Goal: Transaction & Acquisition: Book appointment/travel/reservation

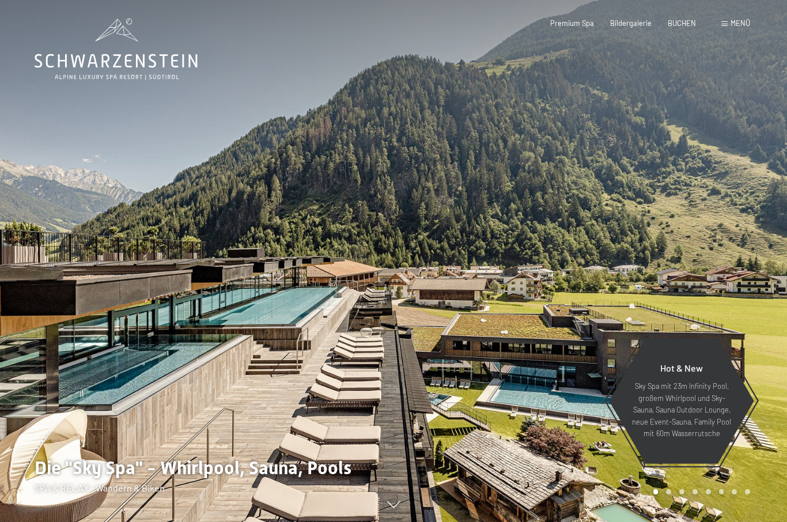
click at [686, 23] on span "BUCHEN" at bounding box center [682, 22] width 28 height 9
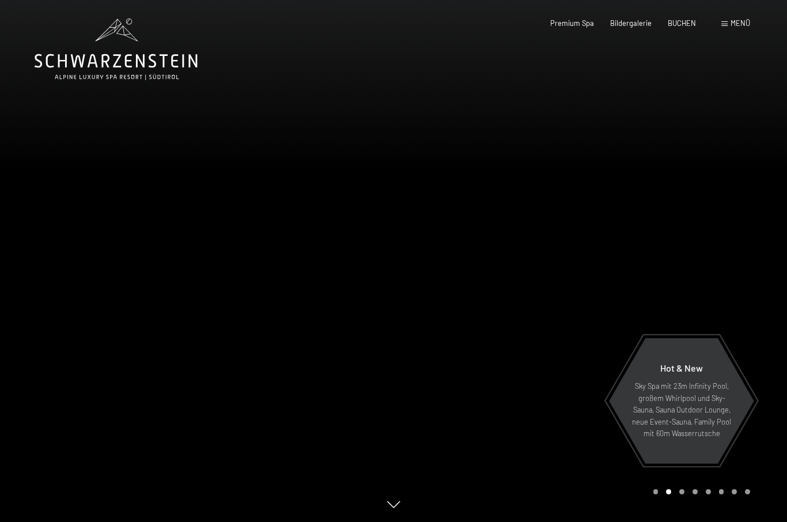
click at [675, 27] on div "BUCHEN" at bounding box center [682, 23] width 28 height 10
click at [686, 22] on span "BUCHEN" at bounding box center [682, 22] width 28 height 9
click at [685, 24] on span "BUCHEN" at bounding box center [682, 22] width 28 height 9
click at [688, 24] on span "BUCHEN" at bounding box center [682, 22] width 28 height 9
click at [680, 22] on span "BUCHEN" at bounding box center [682, 22] width 28 height 9
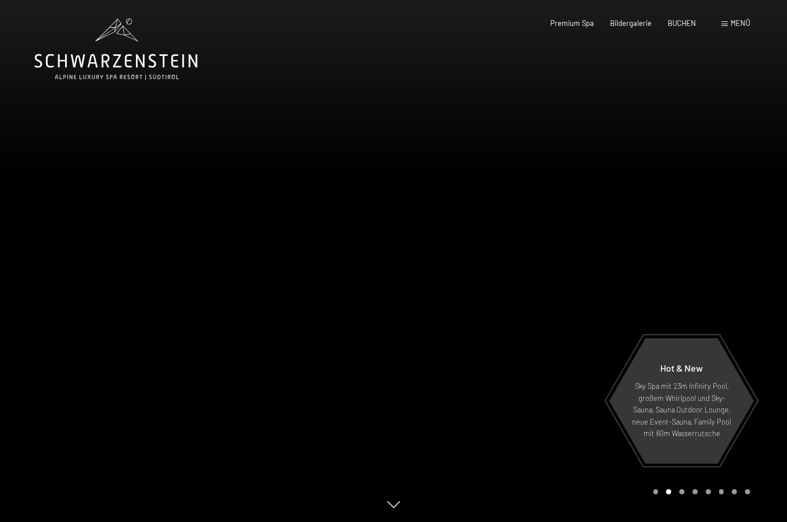
click at [672, 27] on div "Premium Spa Bildergalerie BUCHEN" at bounding box center [614, 23] width 195 height 10
click at [691, 21] on span "BUCHEN" at bounding box center [682, 22] width 28 height 9
click at [679, 26] on span "BUCHEN" at bounding box center [682, 22] width 28 height 9
click at [693, 22] on span "BUCHEN" at bounding box center [682, 22] width 28 height 9
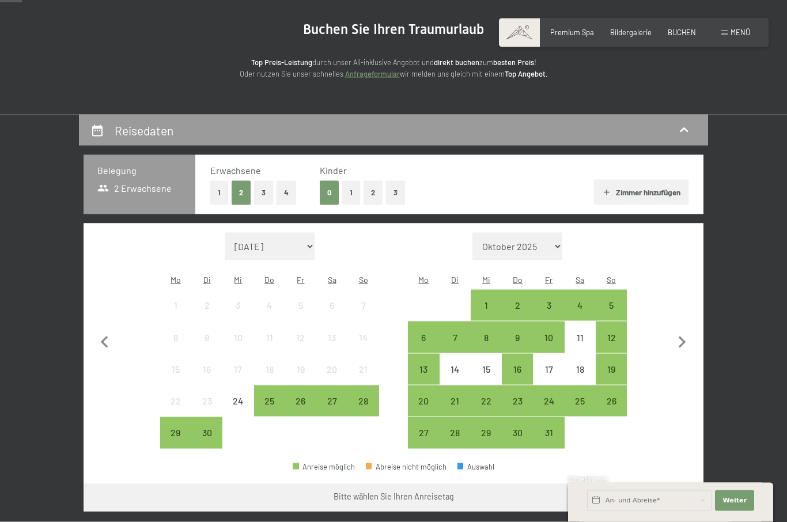
scroll to position [106, 0]
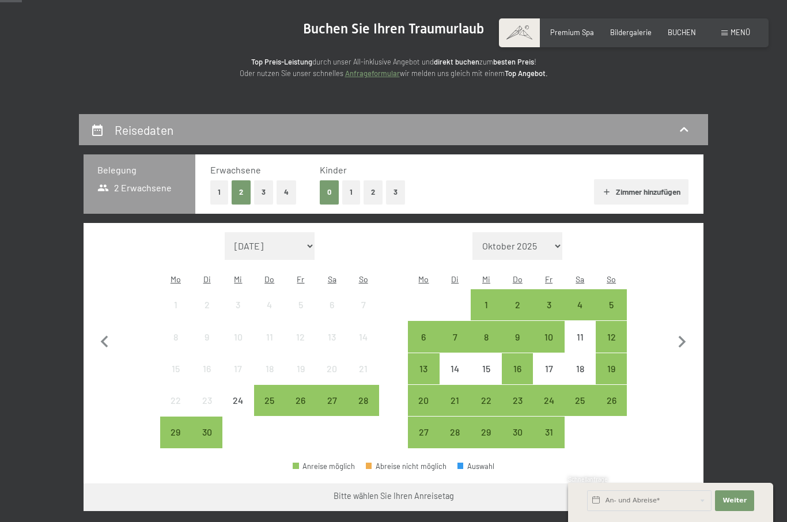
click at [683, 341] on icon "button" at bounding box center [682, 342] width 24 height 24
select select "[DATE]"
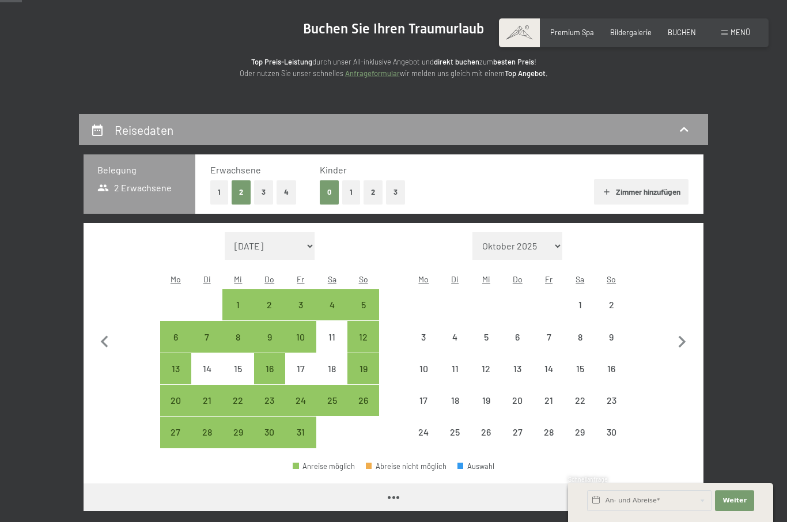
click at [683, 341] on icon "button" at bounding box center [682, 342] width 24 height 24
select select "[DATE]"
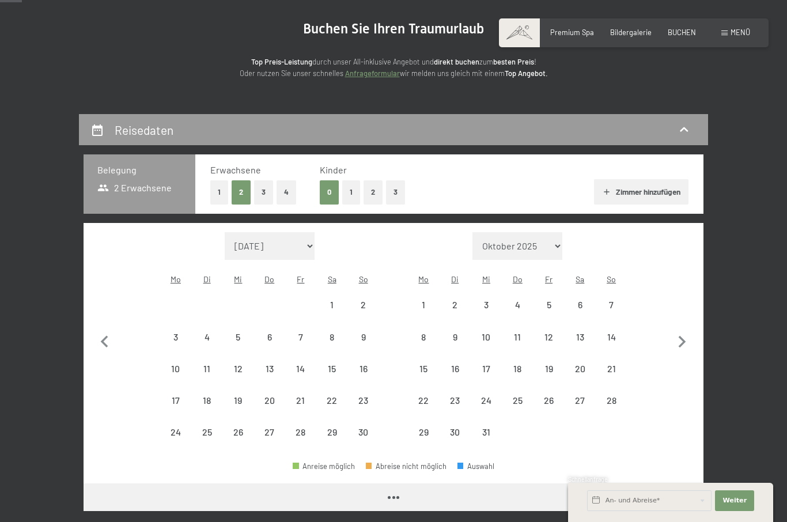
click at [682, 337] on icon "button" at bounding box center [682, 342] width 7 height 12
select select "[DATE]"
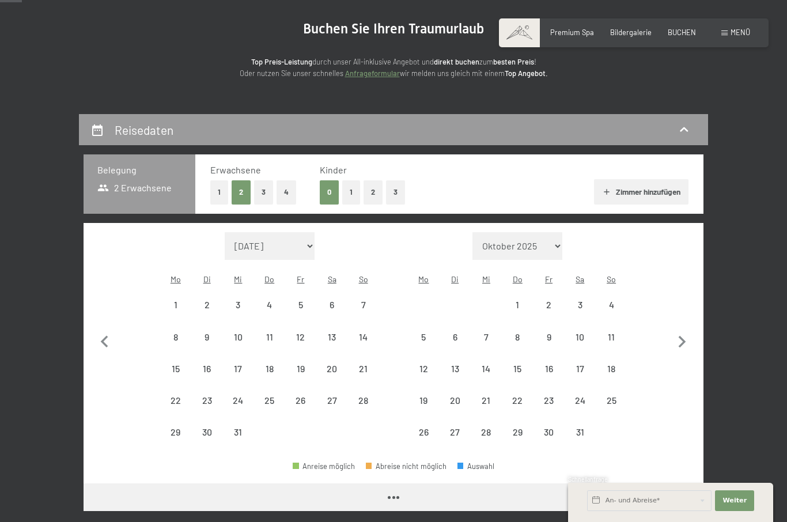
select select "[DATE]"
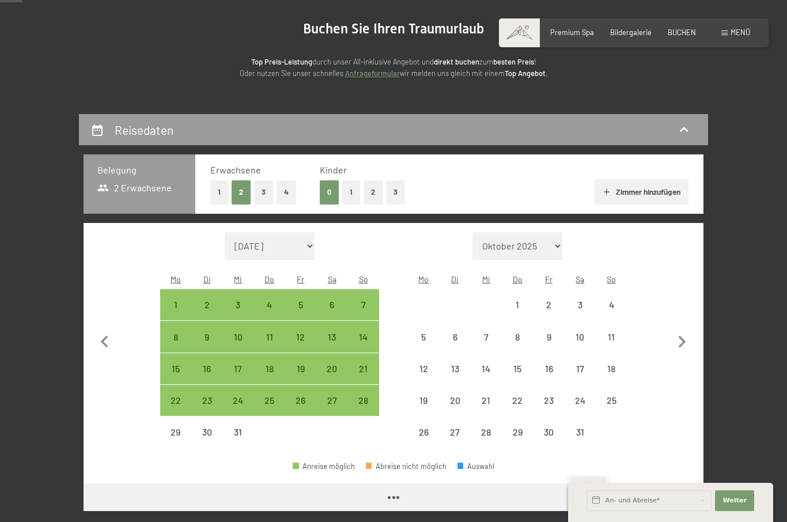
select select "[DATE]"
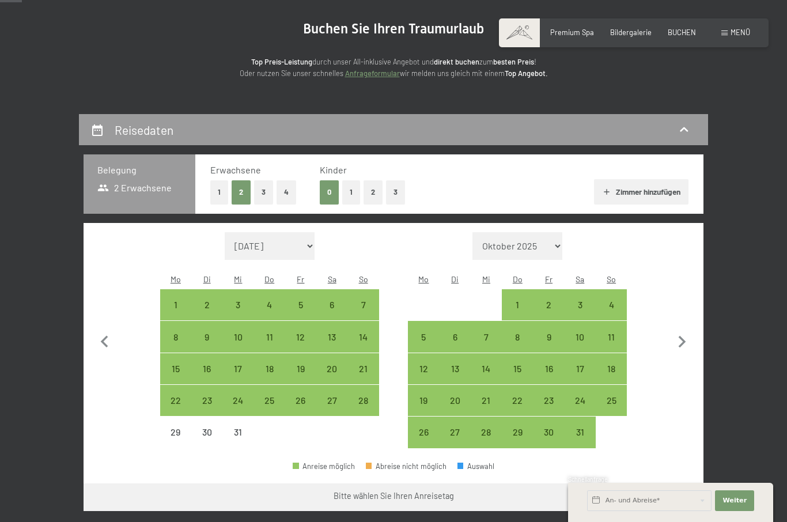
click at [517, 300] on div "1" at bounding box center [517, 314] width 29 height 29
select select "[DATE]"
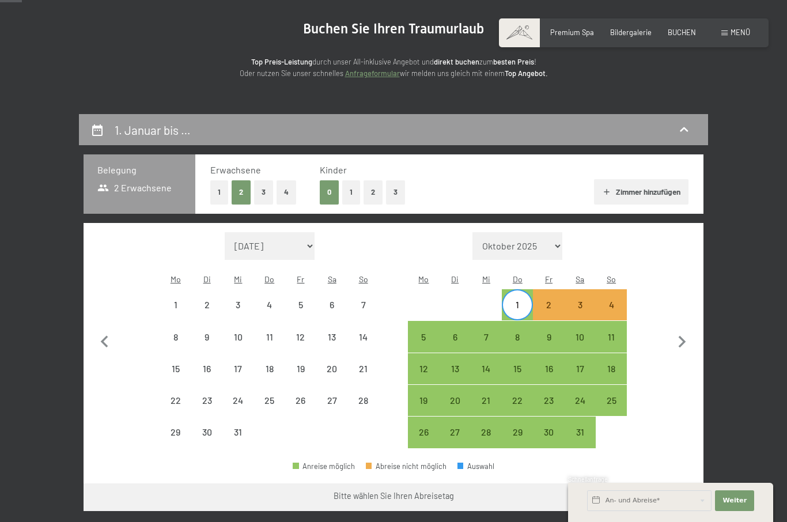
click at [457, 332] on div "6" at bounding box center [455, 346] width 29 height 29
select select "[DATE]"
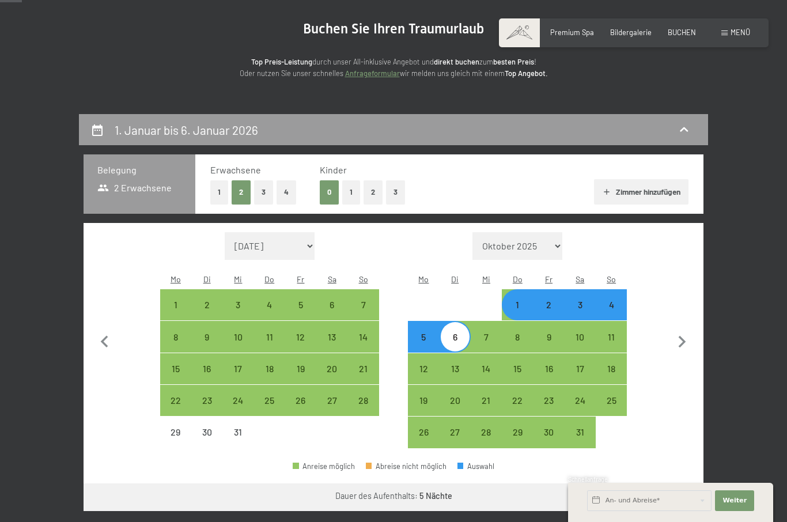
click at [637, 489] on button "Weiter zu „Zimmer“" at bounding box center [651, 497] width 103 height 28
select select "[DATE]"
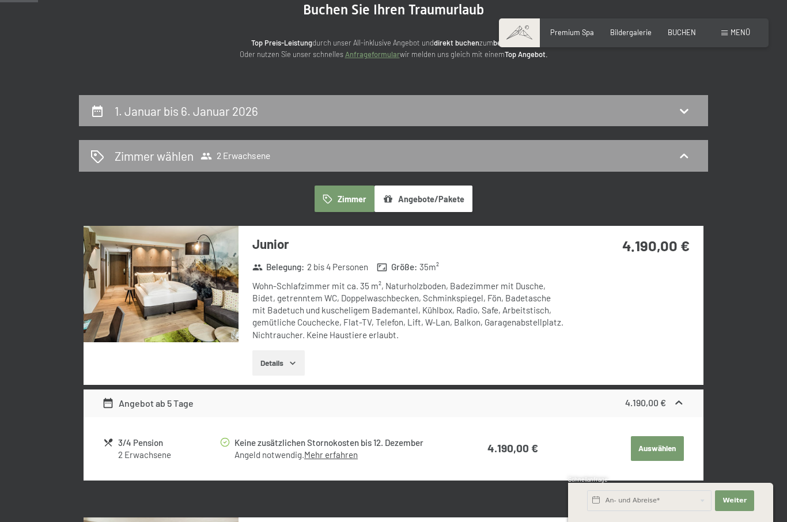
scroll to position [124, 0]
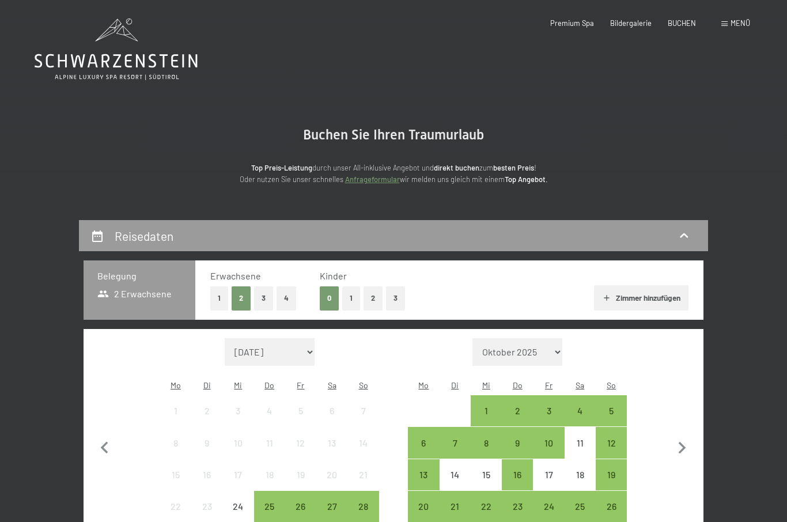
click at [687, 443] on icon "button" at bounding box center [682, 448] width 24 height 24
select select "[DATE]"
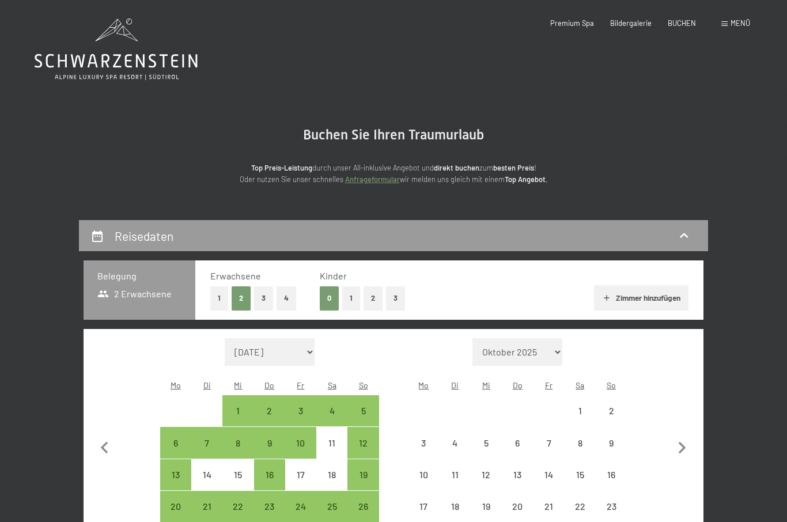
click at [680, 441] on icon "button" at bounding box center [682, 448] width 24 height 24
select select "[DATE]"
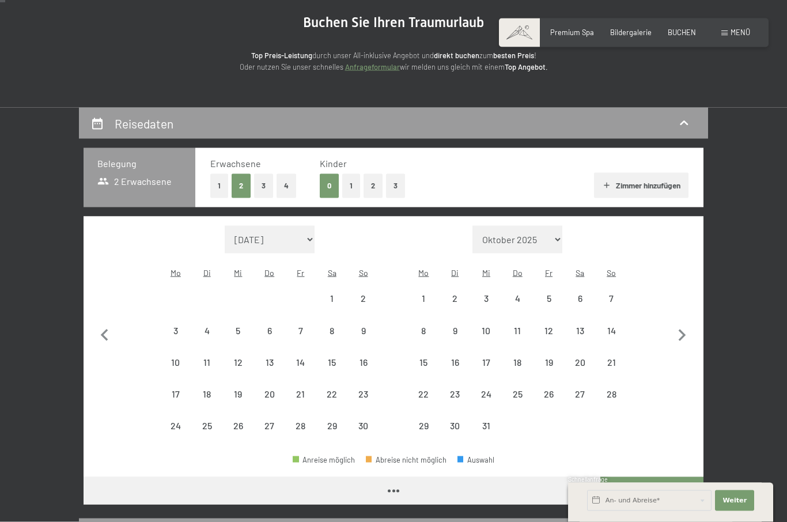
select select "[DATE]"
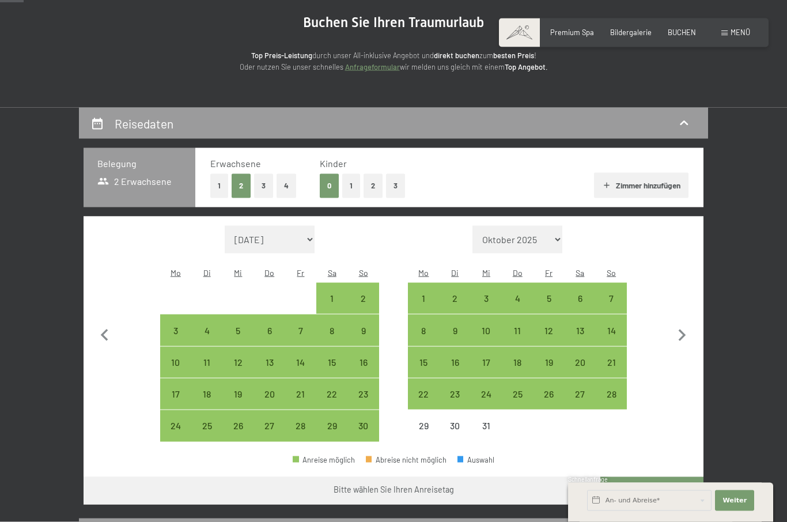
scroll to position [113, 0]
click at [610, 389] on div "28" at bounding box center [611, 403] width 29 height 29
select select "[DATE]"
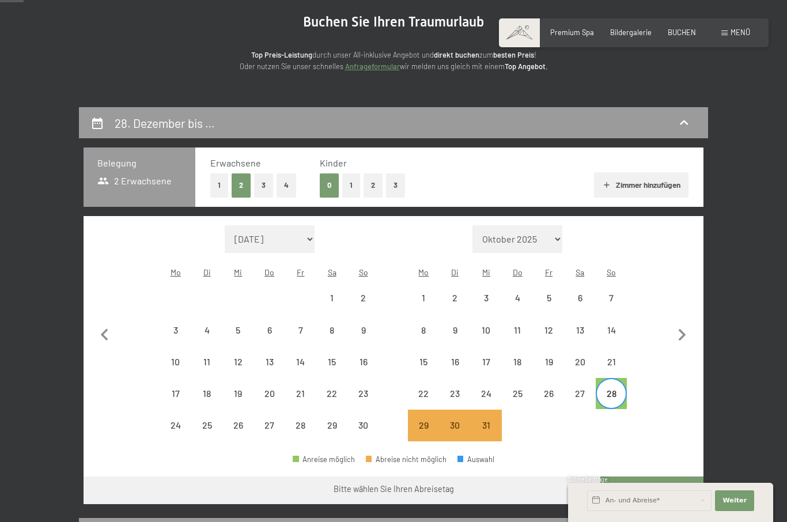
click at [679, 332] on icon "button" at bounding box center [682, 335] width 7 height 12
select select "[DATE]"
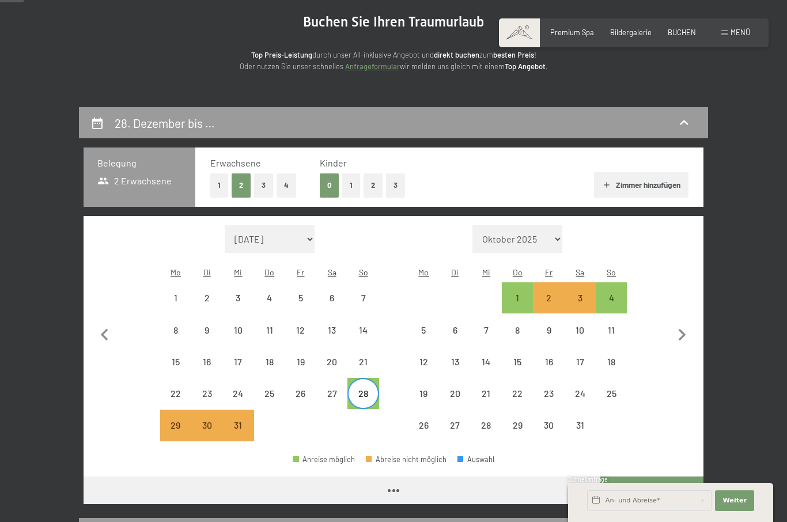
select select "[DATE]"
click at [617, 293] on div "4" at bounding box center [611, 307] width 29 height 29
select select "[DATE]"
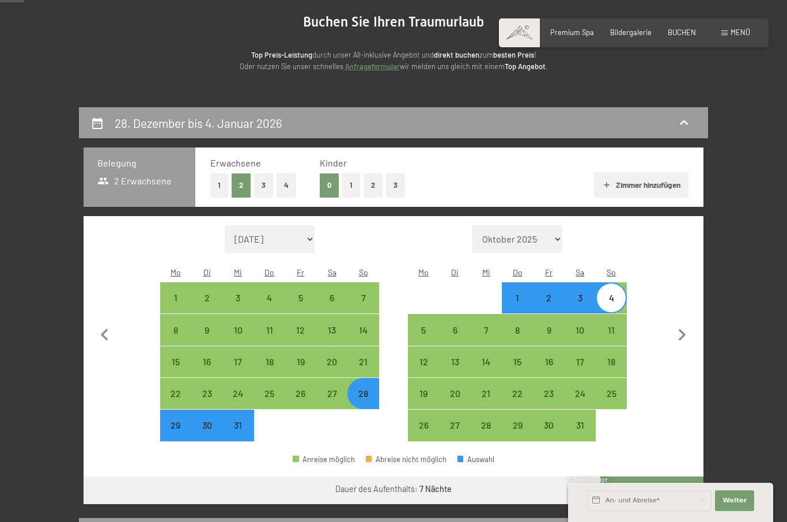
click at [641, 477] on button "Weiter zu „Zimmer“" at bounding box center [651, 491] width 103 height 28
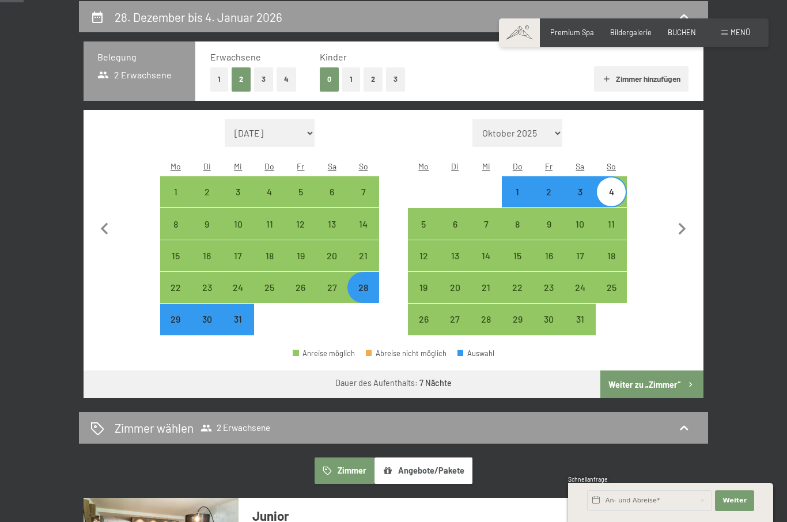
select select "[DATE]"
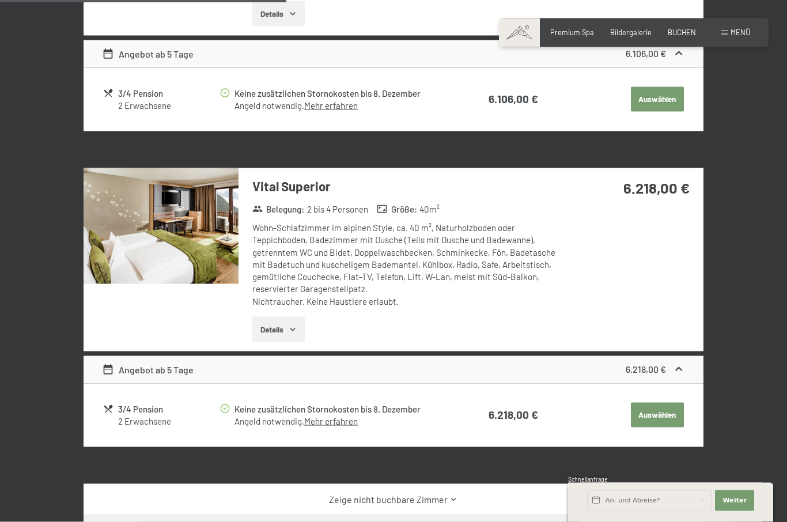
scroll to position [456, 0]
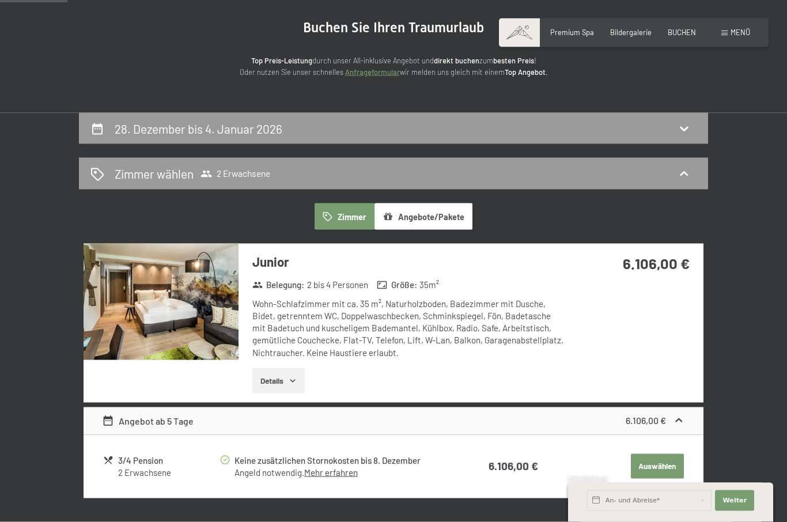
click at [429, 216] on button "Angebote/Pakete" at bounding box center [424, 216] width 98 height 27
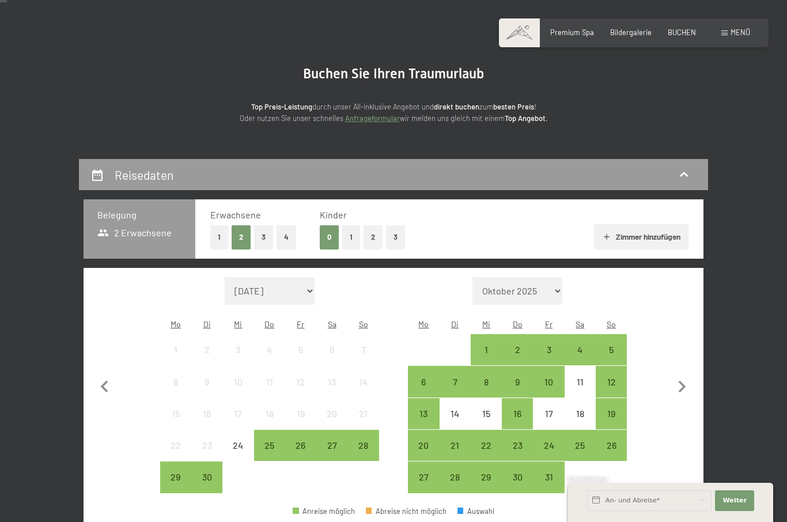
scroll to position [62, 0]
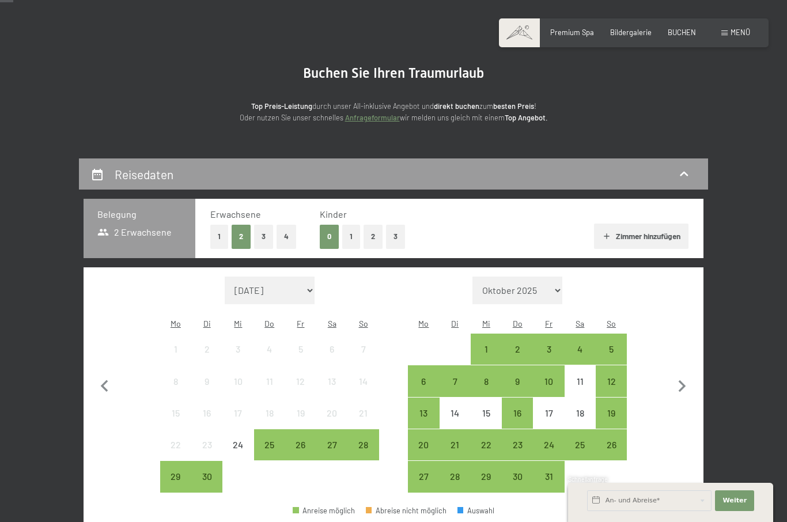
click at [683, 380] on icon "button" at bounding box center [682, 386] width 7 height 12
select select "[DATE]"
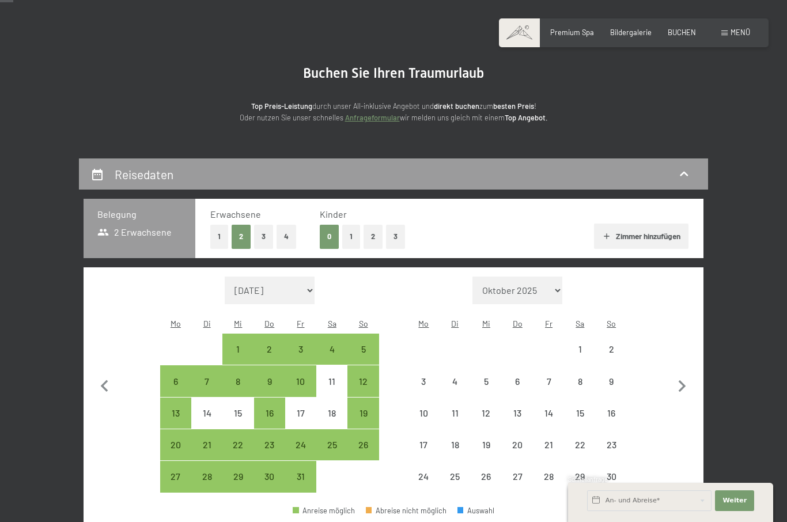
click at [684, 375] on icon "button" at bounding box center [682, 387] width 24 height 24
select select "[DATE]"
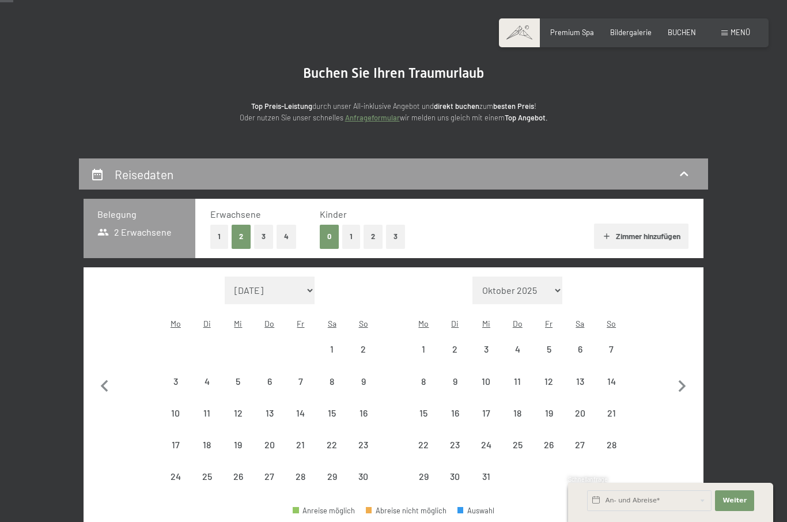
select select "[DATE]"
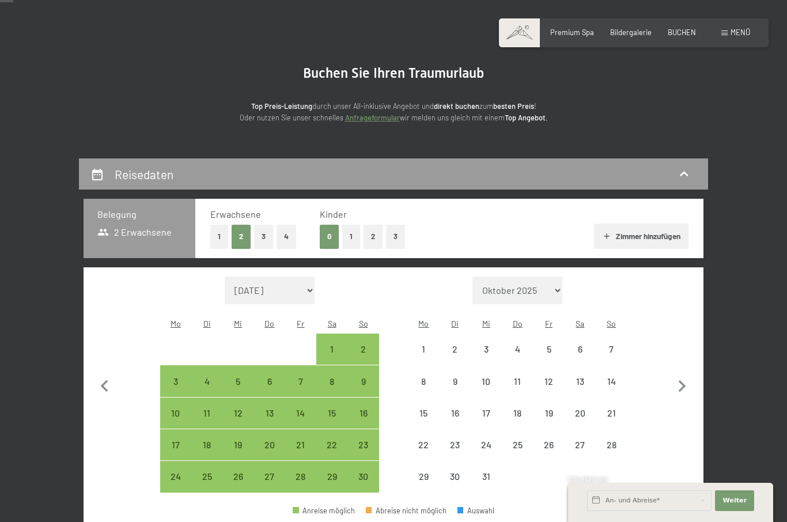
select select "[DATE]"
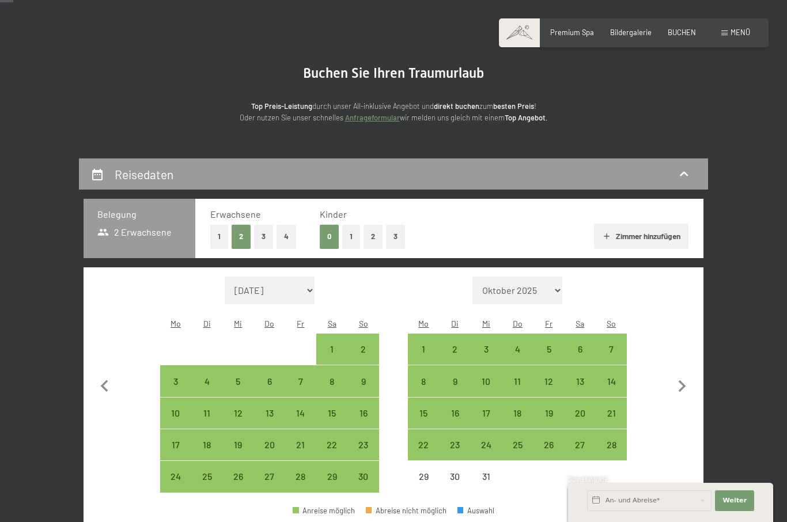
click at [419, 472] on div "29" at bounding box center [423, 486] width 29 height 29
select select "2025-11-01"
select select "2025-12-01"
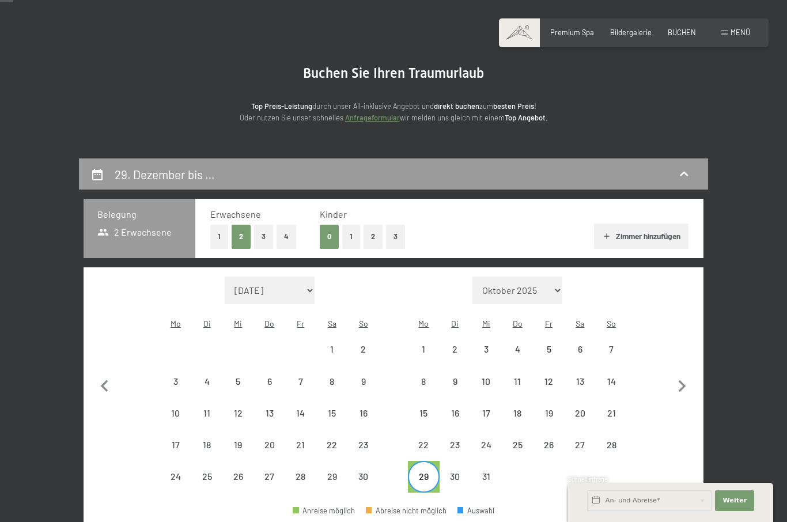
click at [687, 384] on icon "button" at bounding box center [682, 387] width 24 height 24
select select "[DATE]"
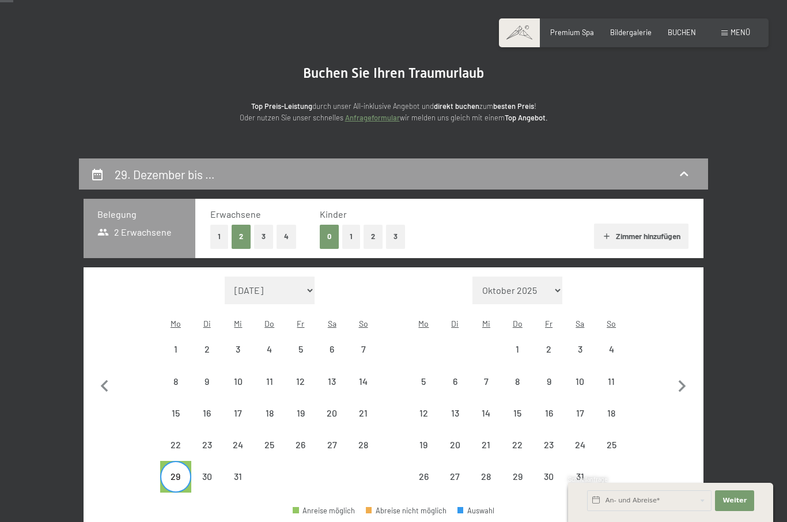
click at [426, 377] on div "5" at bounding box center [423, 391] width 29 height 29
select select "[DATE]"
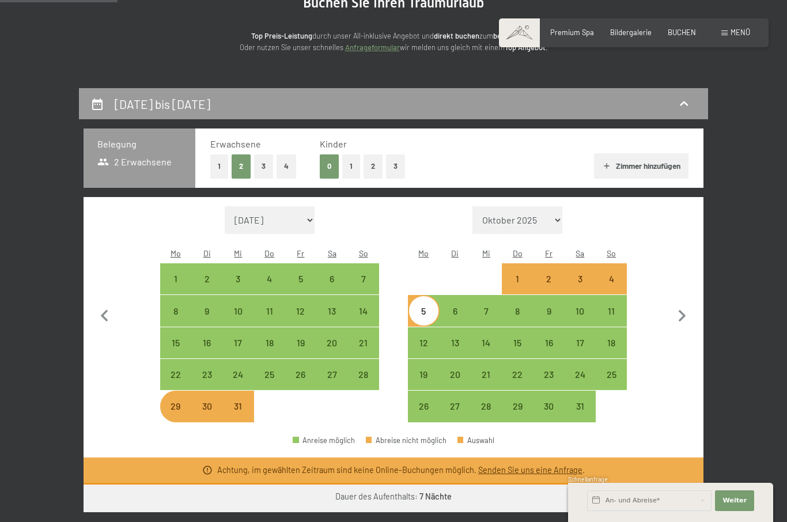
scroll to position [172, 0]
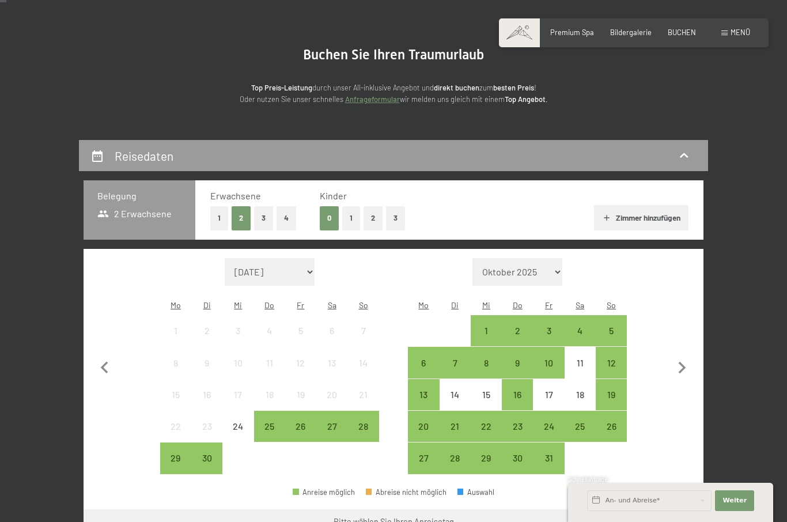
scroll to position [90, 0]
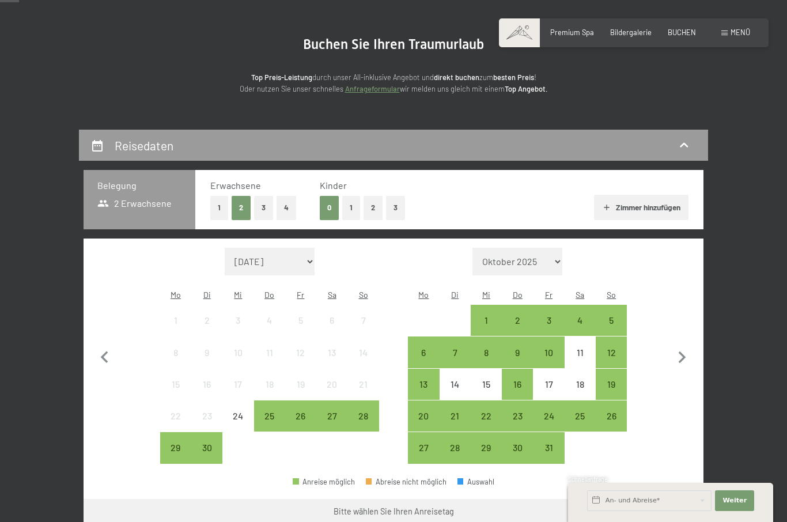
click at [681, 348] on icon "button" at bounding box center [682, 358] width 24 height 24
select select "2025-10-01"
select select "2025-11-01"
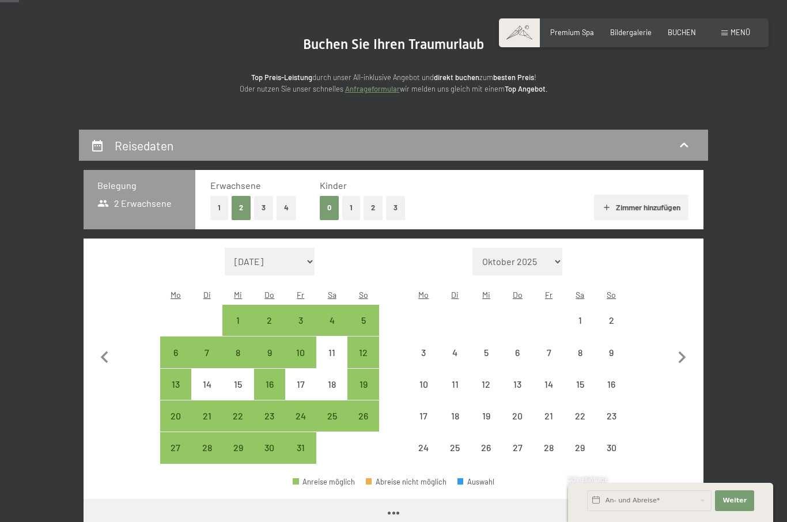
click at [680, 349] on icon "button" at bounding box center [682, 358] width 24 height 24
select select "2025-11-01"
select select "[DATE]"
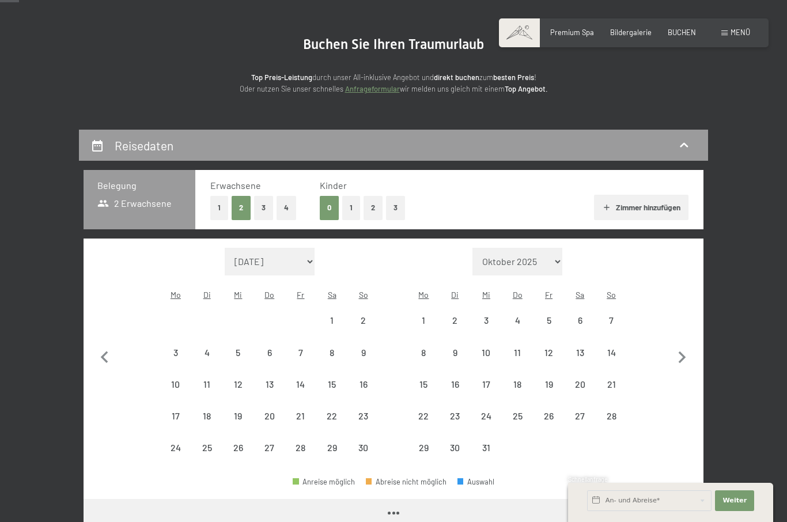
select select "2025-11-01"
select select "[DATE]"
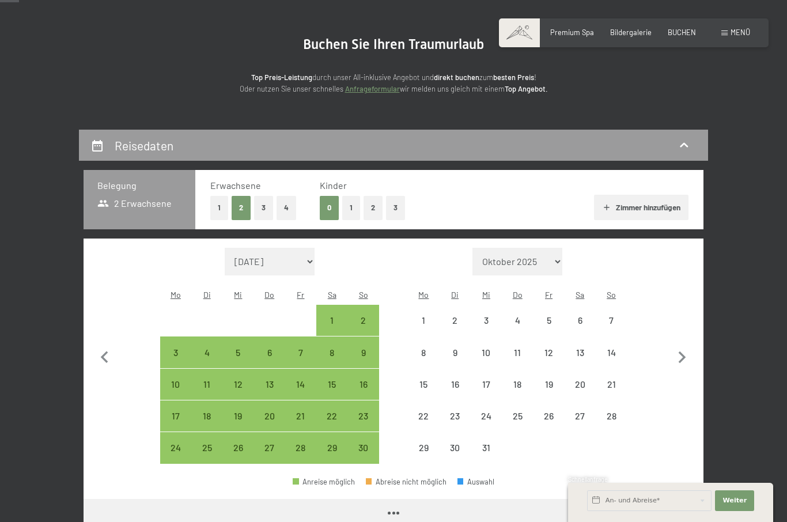
select select "2025-11-01"
select select "[DATE]"
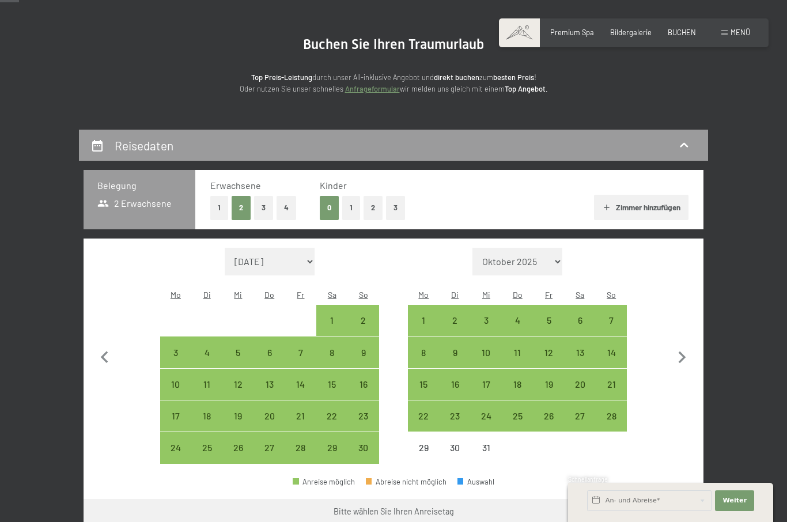
click at [616, 411] on div "28" at bounding box center [611, 425] width 29 height 29
select select "2025-11-01"
select select "[DATE]"
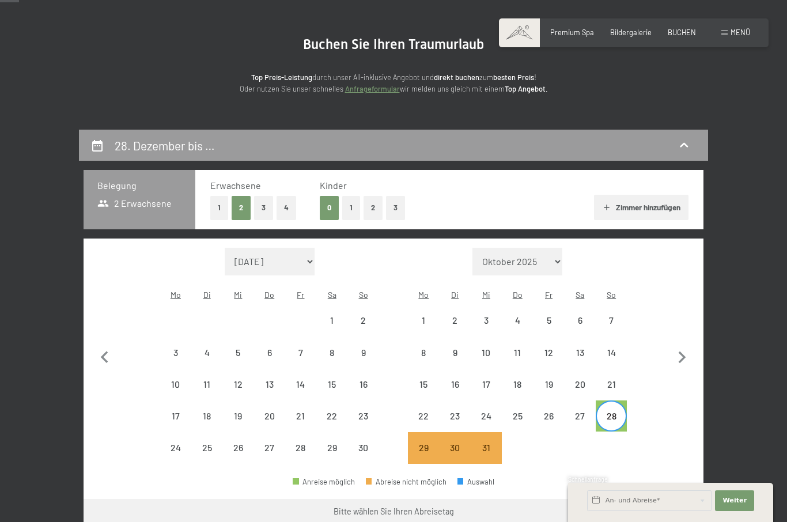
click at [674, 352] on icon "button" at bounding box center [682, 358] width 24 height 24
select select "[DATE]"
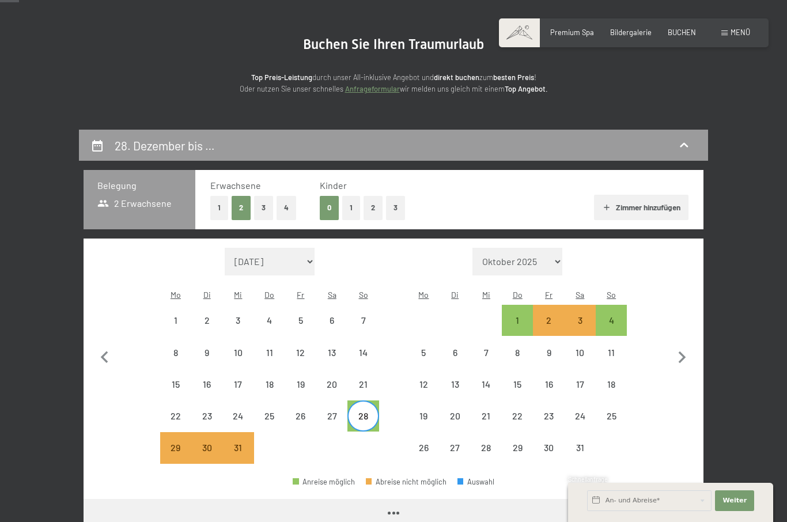
select select "[DATE]"
click at [611, 316] on div "4" at bounding box center [611, 330] width 29 height 29
select select "[DATE]"
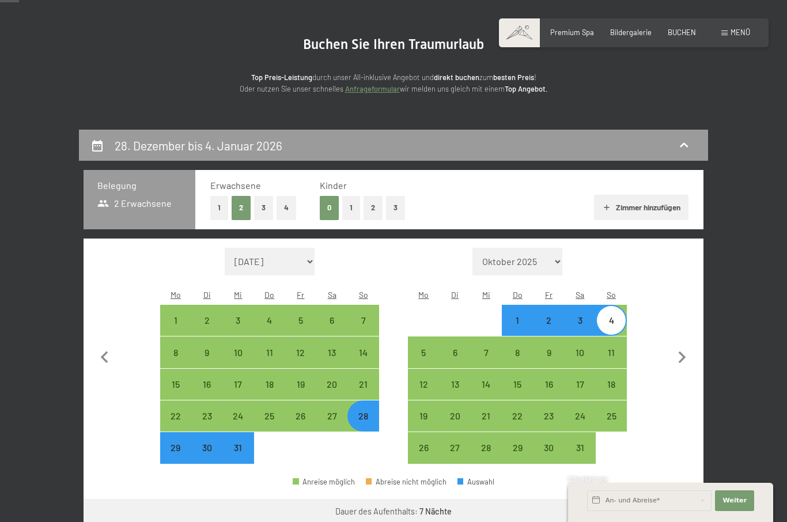
click at [671, 499] on button "Weiter zu „Zimmer“" at bounding box center [651, 513] width 103 height 28
select select "[DATE]"
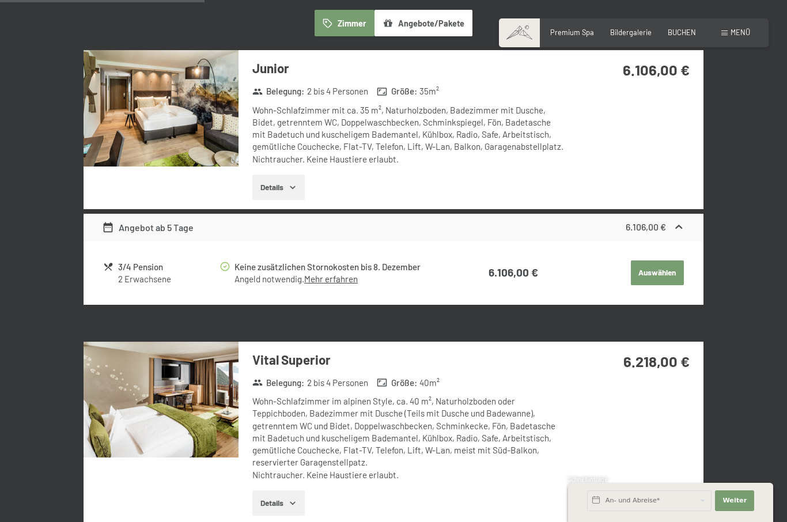
scroll to position [299, 0]
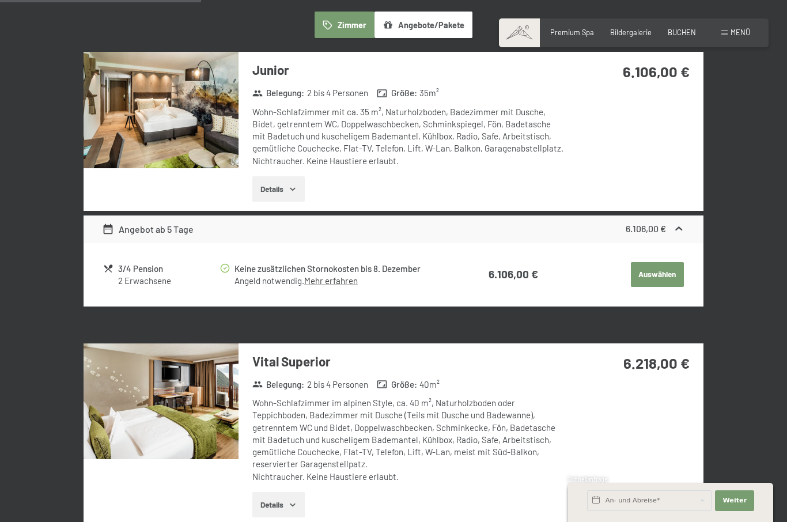
click at [179, 412] on img at bounding box center [161, 401] width 155 height 116
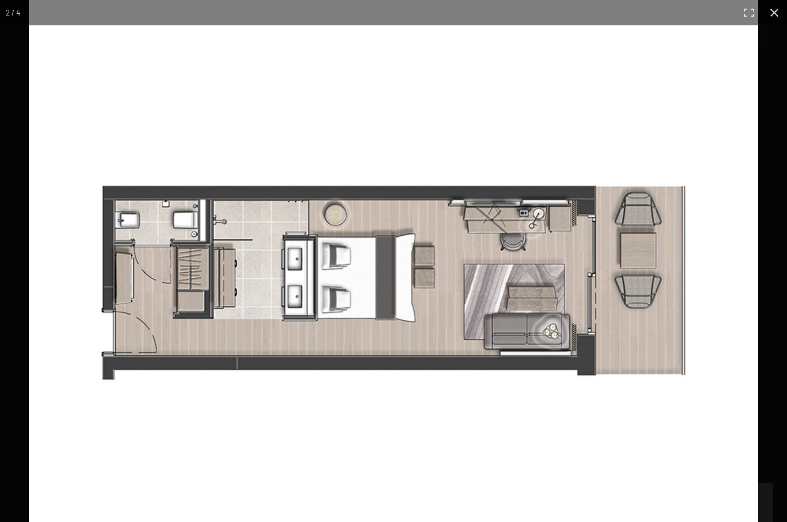
click at [547, 335] on img at bounding box center [393, 281] width 729 height 562
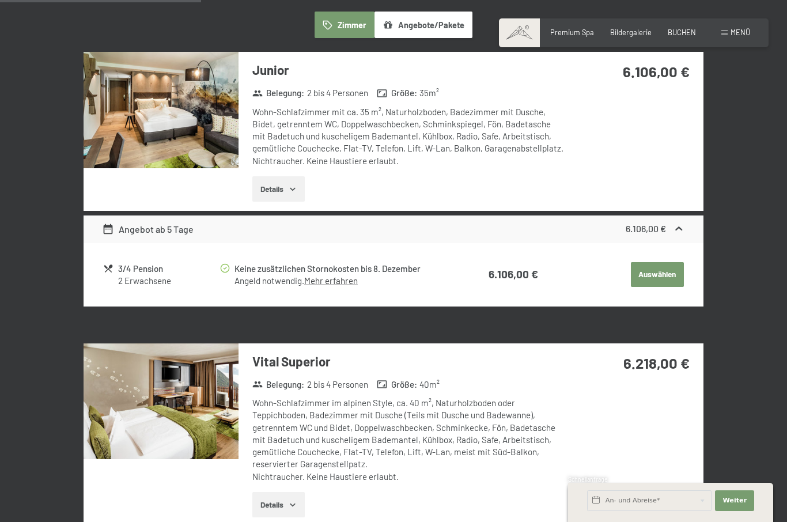
click at [774, 19] on div "28. Dezember bis 4. Januar 2026 Zimmer wählen 2 Erwachsene Zimmer Angebote/Pake…" at bounding box center [393, 365] width 787 height 888
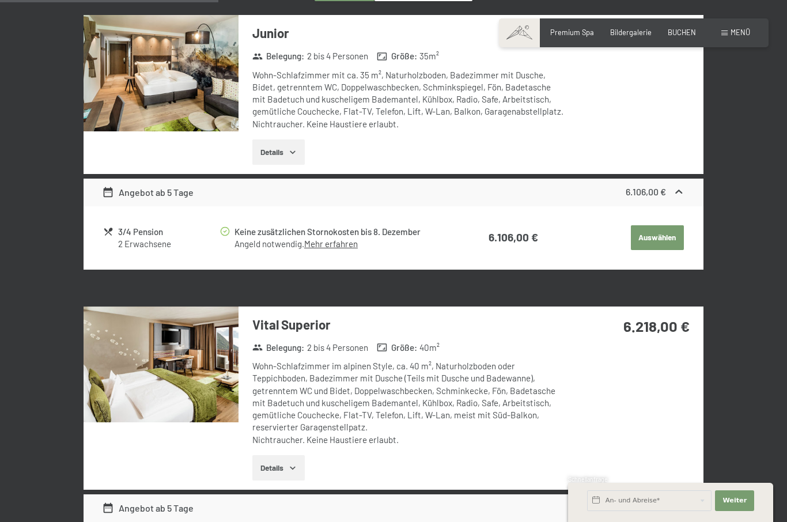
scroll to position [339, 0]
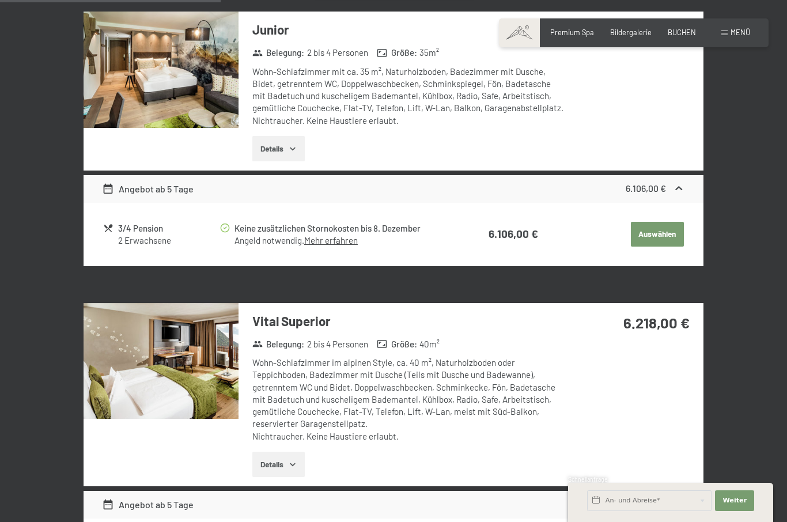
click at [685, 35] on span "BUCHEN" at bounding box center [682, 32] width 28 height 9
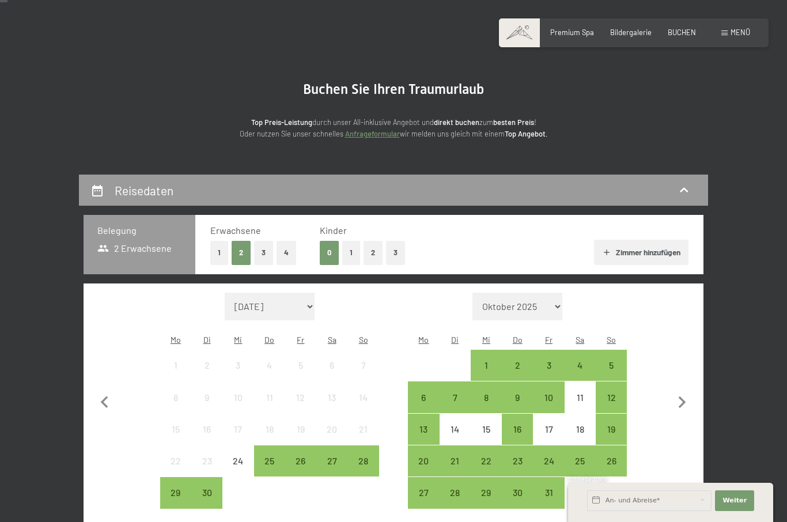
scroll to position [51, 0]
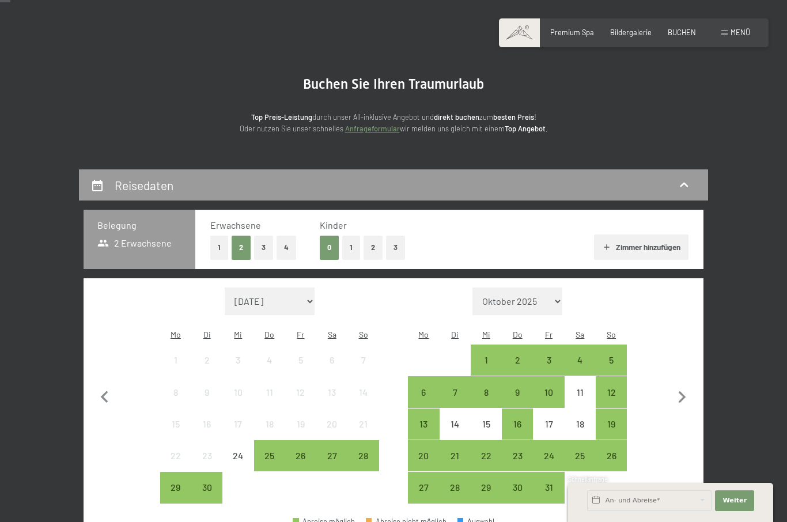
click at [687, 394] on icon "button" at bounding box center [682, 397] width 24 height 24
select select "[DATE]"
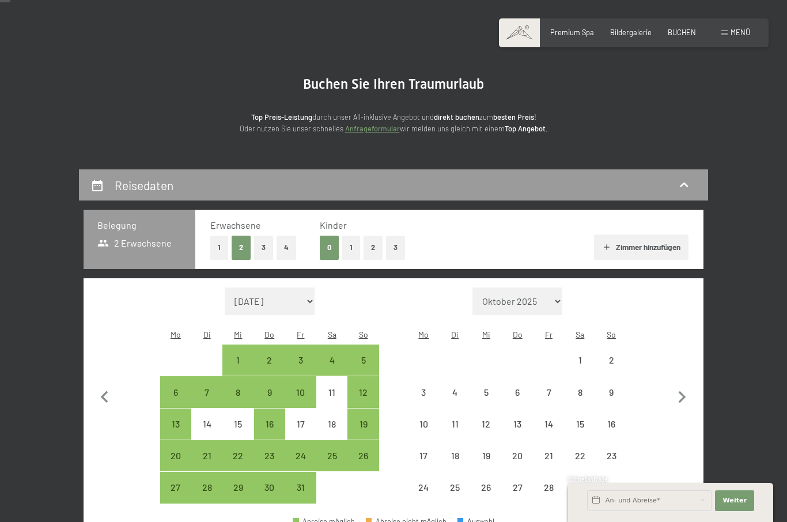
click at [281, 293] on select "[DATE] Oktober 2025 [DATE] Dezember 2025 Januar 2026 Februar 2026 März 2026 [DA…" at bounding box center [270, 302] width 90 height 28
select select "2025-10-01"
select select "2025-11-01"
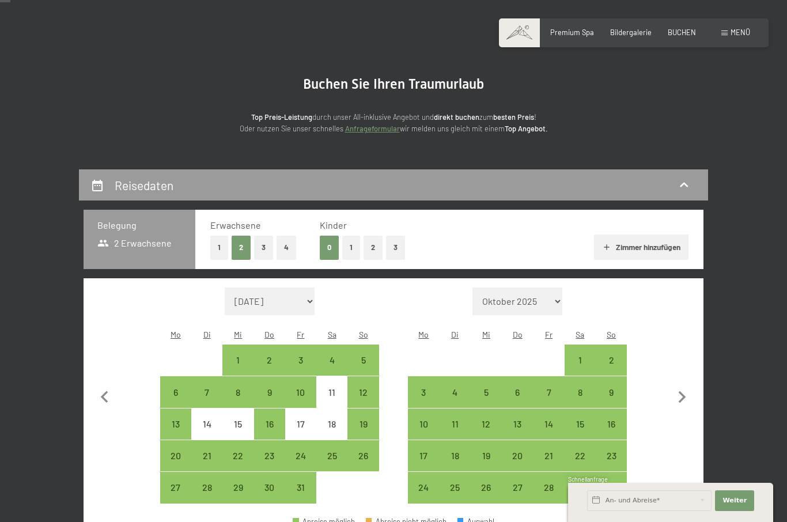
click at [292, 298] on select "[DATE] Oktober 2025 [DATE] Dezember 2025 Januar 2026 Februar 2026 März 2026 [DA…" at bounding box center [270, 302] width 90 height 28
select select "[DATE]"
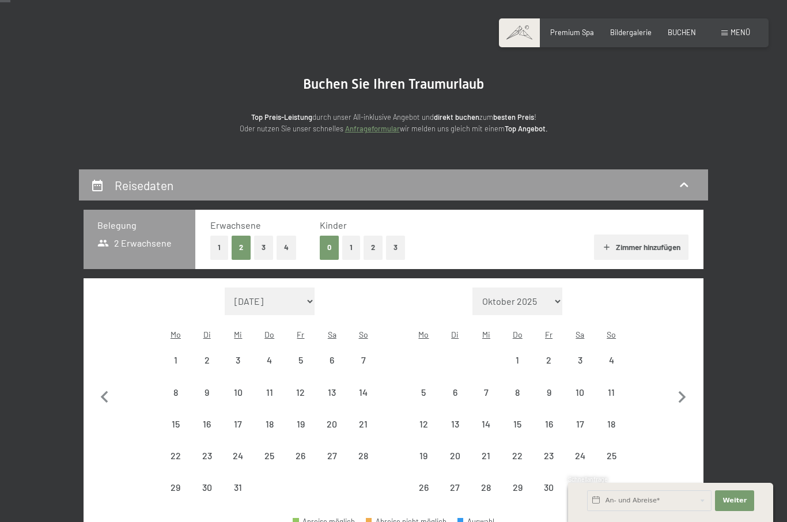
select select "[DATE]"
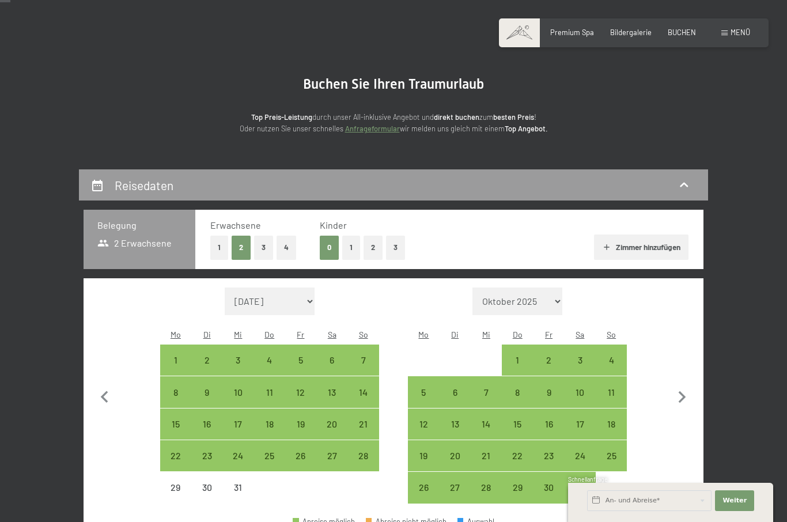
click at [362, 451] on div "28" at bounding box center [363, 465] width 29 height 29
select select "[DATE]"
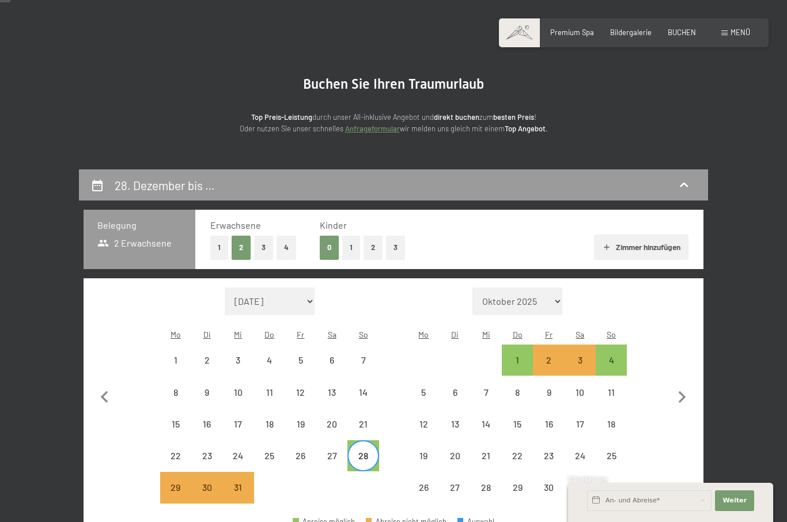
click at [615, 356] on div "4" at bounding box center [611, 370] width 29 height 29
select select "[DATE]"
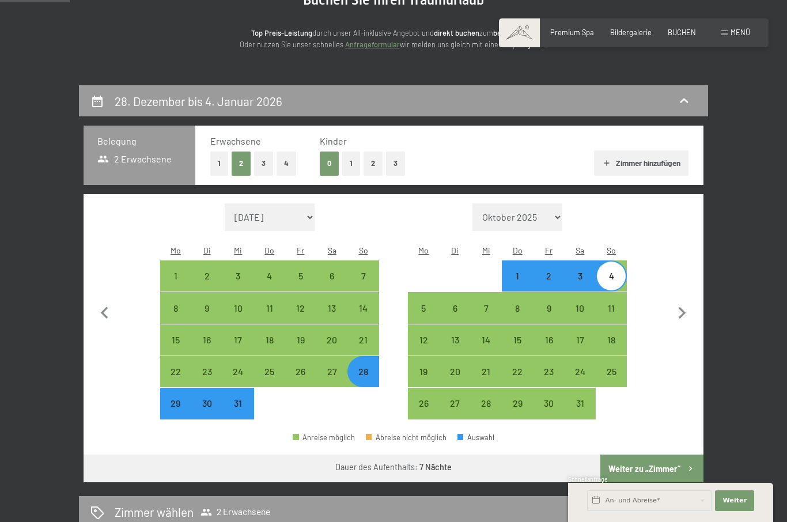
scroll to position [134, 0]
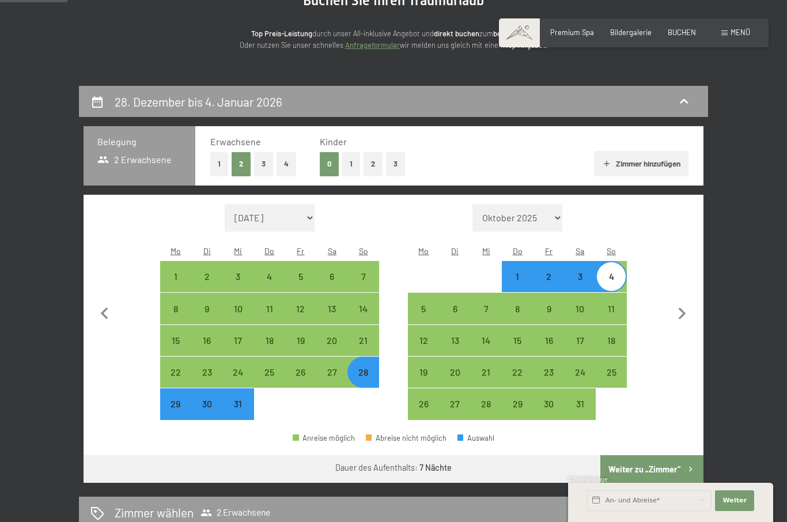
click at [101, 311] on icon "button" at bounding box center [105, 314] width 24 height 24
select select "2025-11-01"
select select "[DATE]"
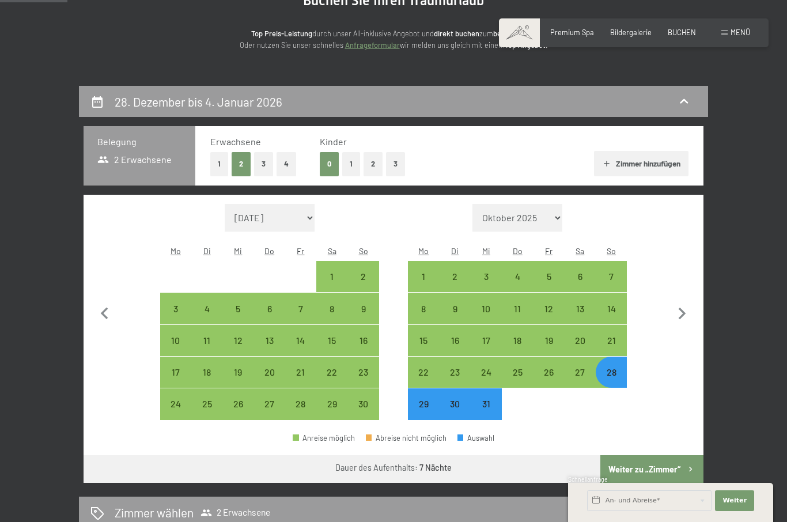
click at [448, 399] on div "30" at bounding box center [455, 413] width 29 height 29
select select "2025-11-01"
select select "[DATE]"
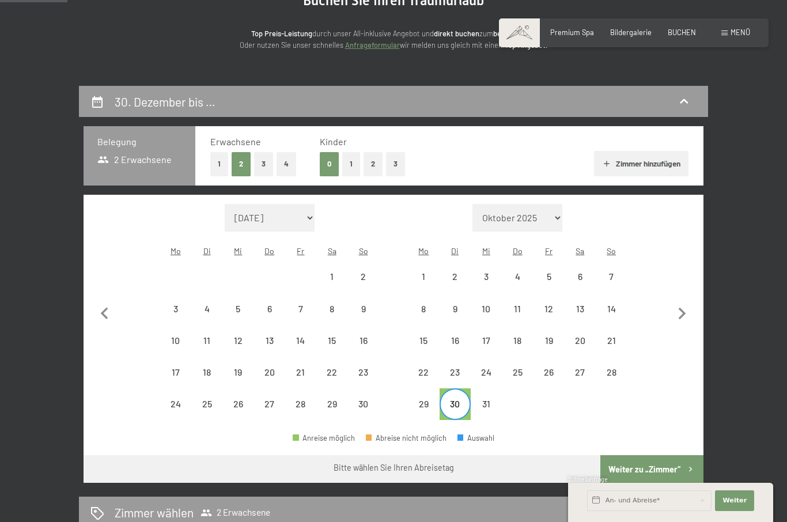
click at [680, 309] on icon "button" at bounding box center [682, 314] width 7 height 12
select select "[DATE]"
click at [451, 304] on div "6" at bounding box center [455, 318] width 29 height 29
select select "[DATE]"
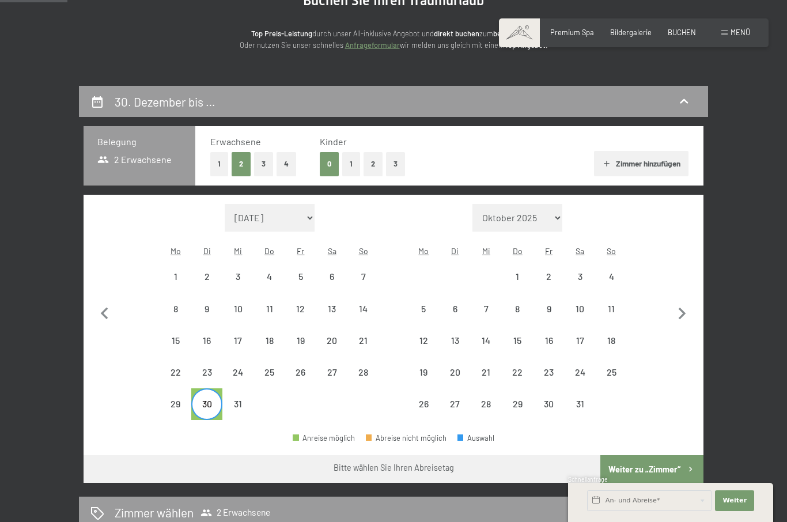
select select "[DATE]"
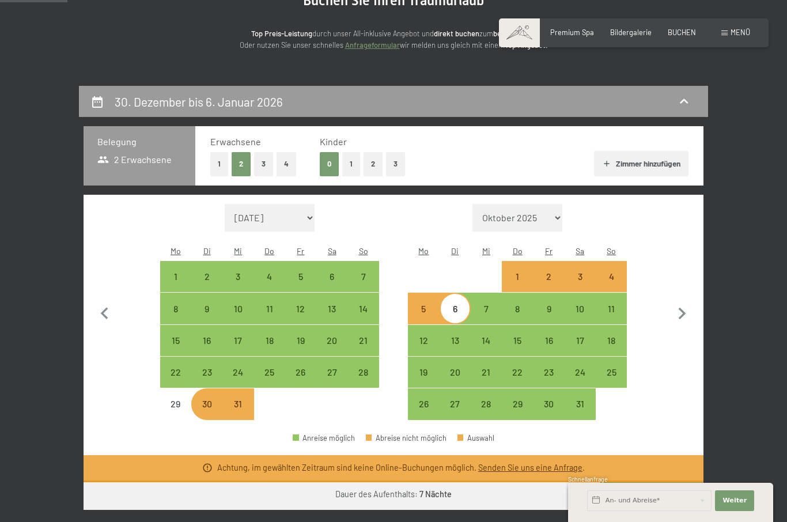
click at [652, 487] on button "Weiter zu „Zimmer“" at bounding box center [651, 496] width 103 height 28
select select "[DATE]"
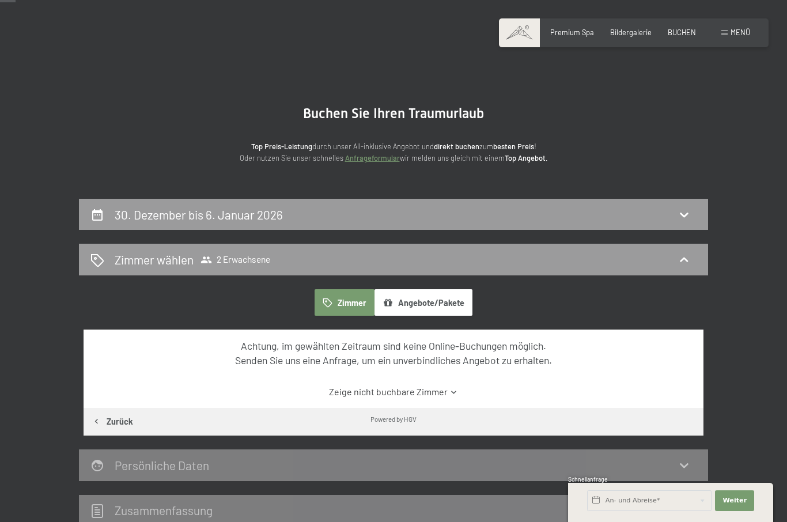
scroll to position [0, 0]
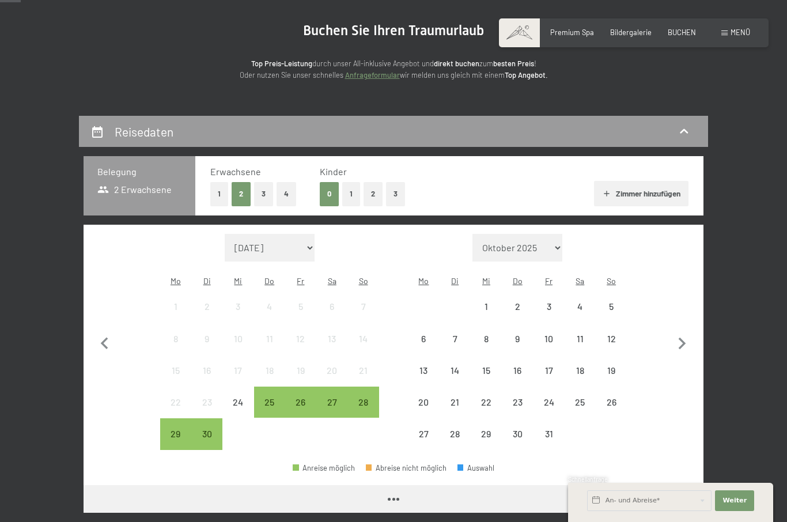
scroll to position [103, 0]
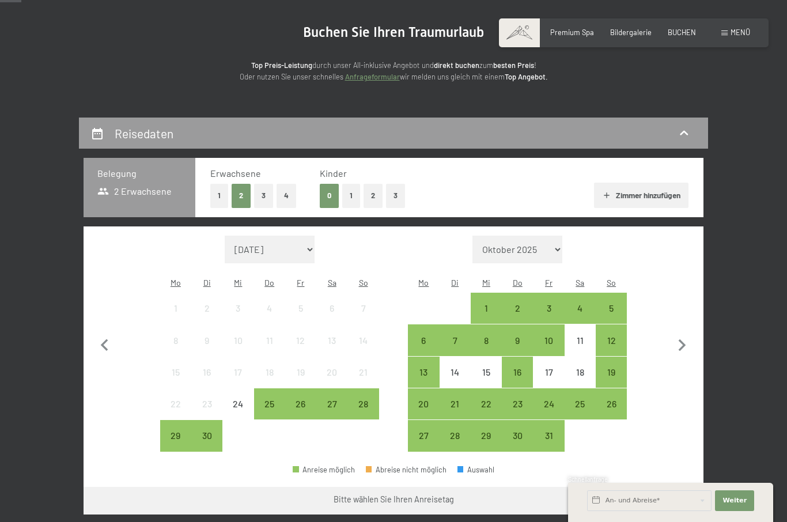
click at [286, 239] on select "[DATE] Oktober 2025 [DATE] Dezember 2025 Januar 2026 Februar 2026 März 2026 [DA…" at bounding box center [270, 250] width 90 height 28
select select "[DATE]"
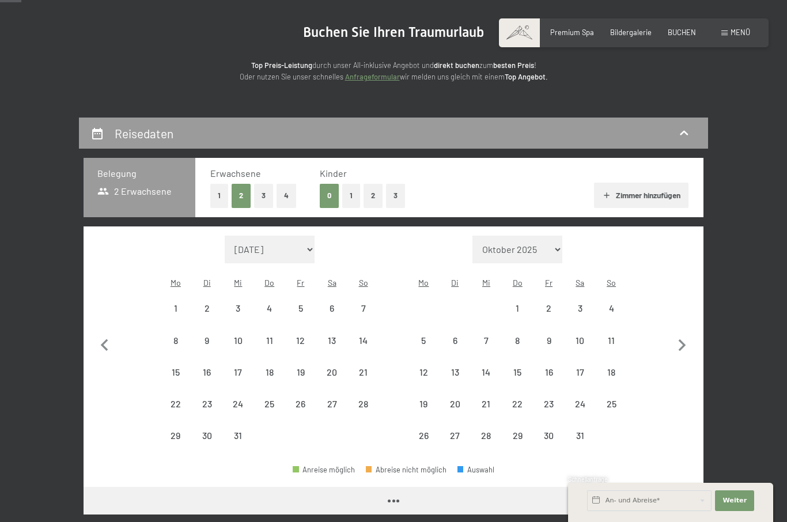
click at [356, 390] on div "28" at bounding box center [363, 404] width 29 height 29
select select "[DATE]"
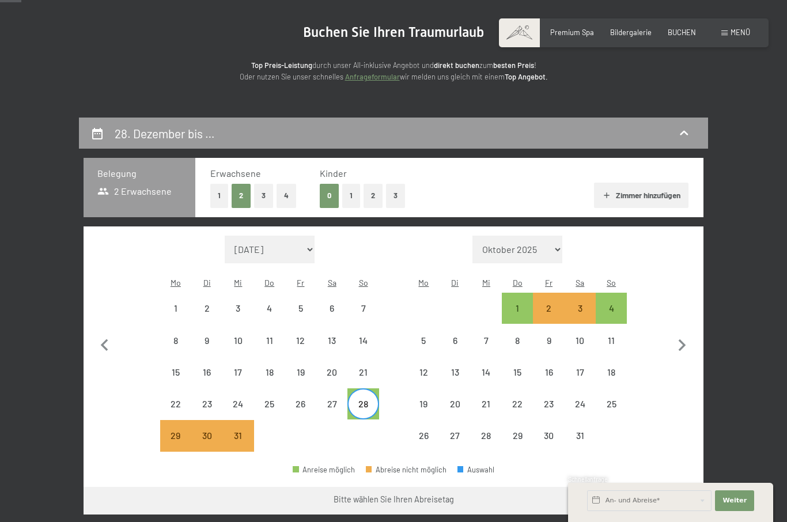
click at [424, 336] on div "5" at bounding box center [423, 350] width 29 height 29
select select "[DATE]"
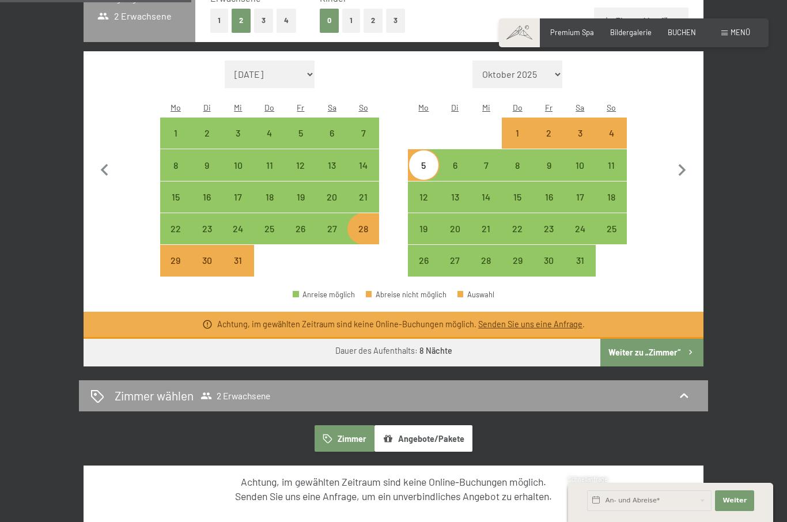
scroll to position [249, 0]
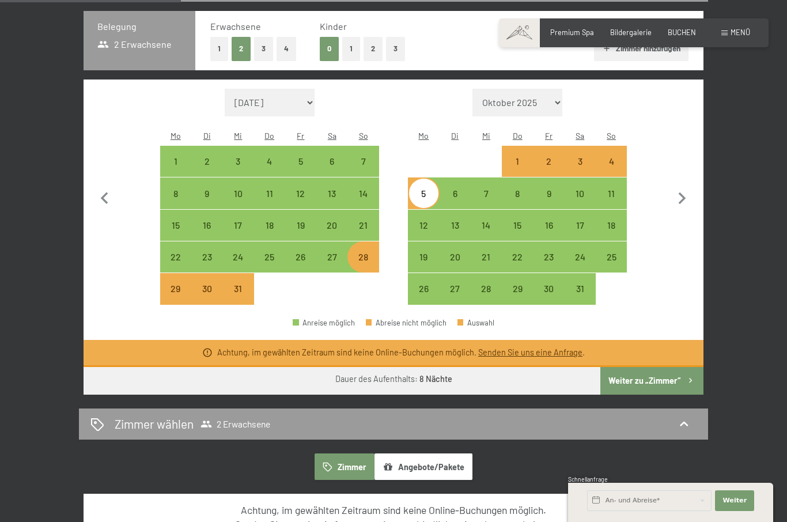
click at [369, 243] on div "28" at bounding box center [363, 257] width 29 height 29
select select "[DATE]"
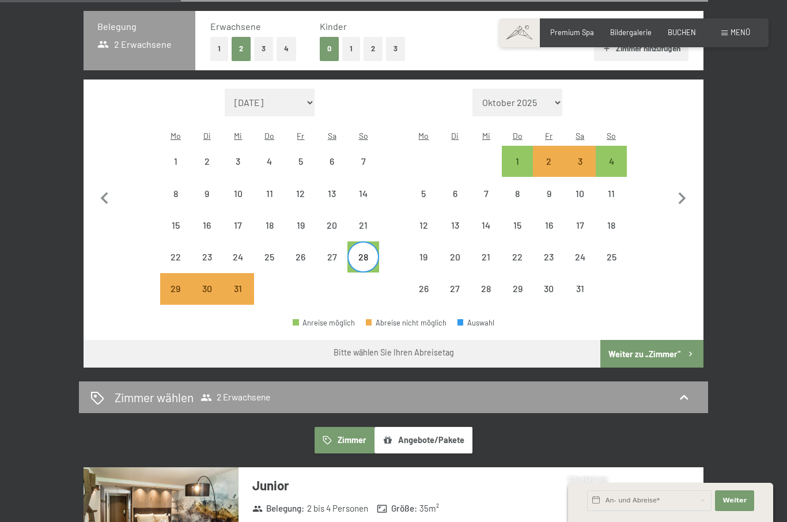
click at [426, 179] on div "5" at bounding box center [423, 193] width 29 height 29
select select "[DATE]"
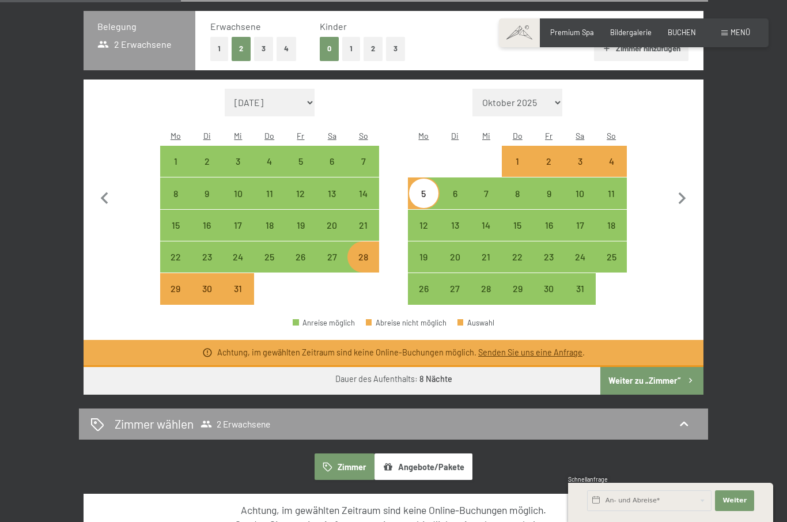
click at [679, 376] on button "Weiter zu „Zimmer“" at bounding box center [651, 381] width 103 height 28
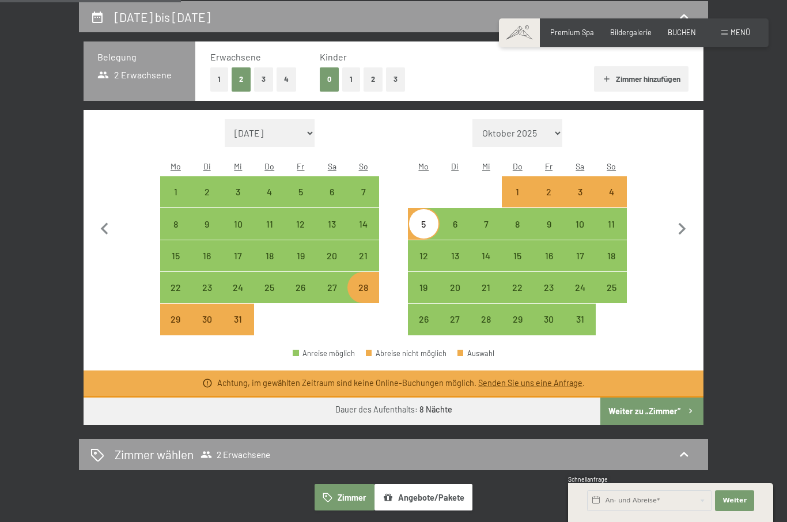
select select "[DATE]"
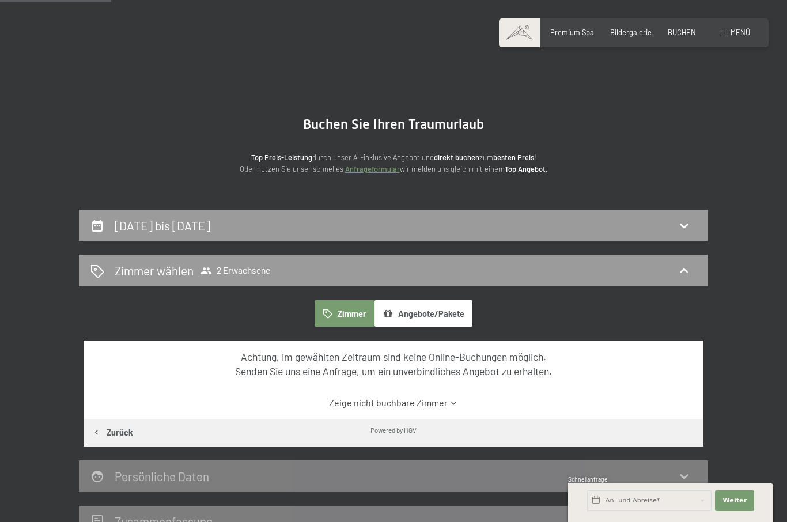
scroll to position [0, 0]
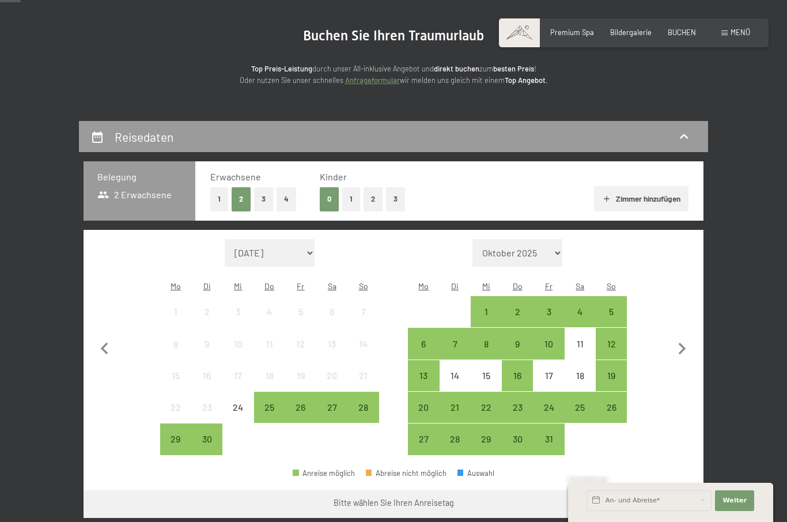
scroll to position [100, 0]
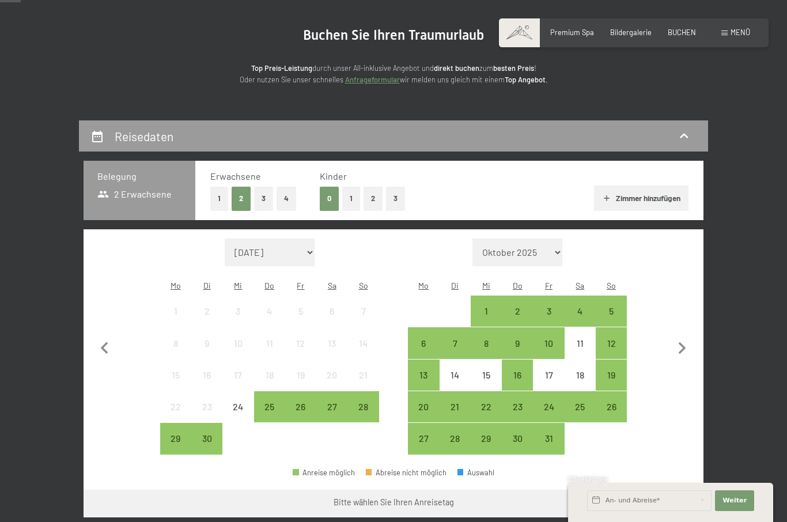
click at [297, 248] on select "[DATE] Oktober 2025 [DATE] Dezember 2025 Januar 2026 Februar 2026 März 2026 [DA…" at bounding box center [270, 253] width 90 height 28
select select "[DATE]"
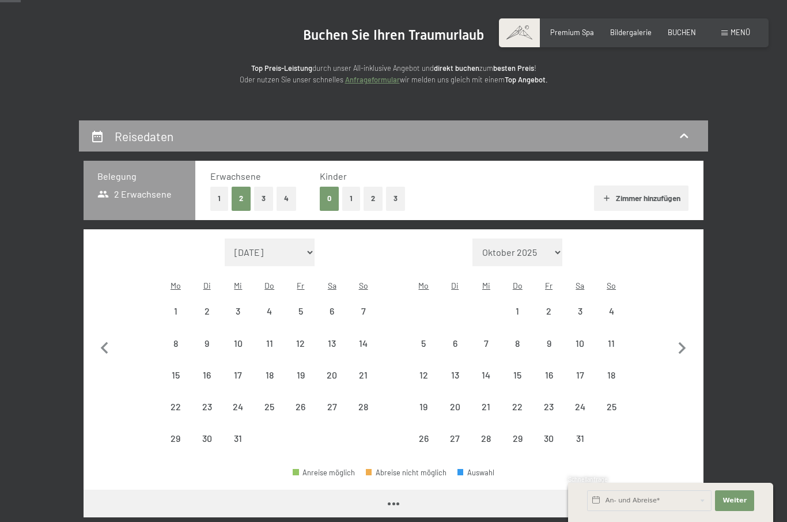
select select "[DATE]"
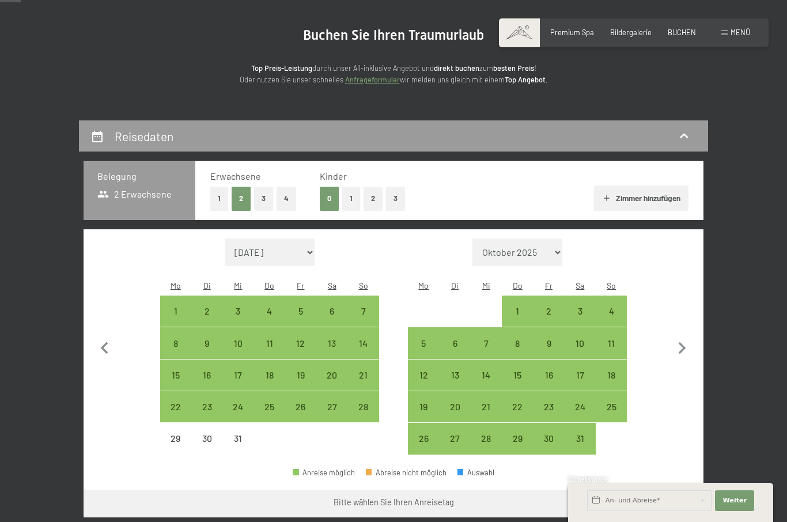
click at [357, 392] on div "28" at bounding box center [363, 406] width 29 height 29
select select "[DATE]"
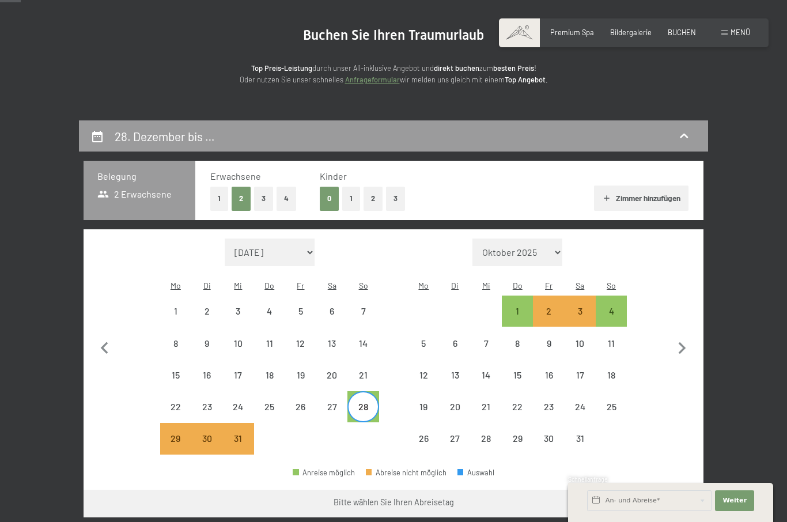
click at [516, 297] on div "1" at bounding box center [517, 311] width 29 height 29
select select "[DATE]"
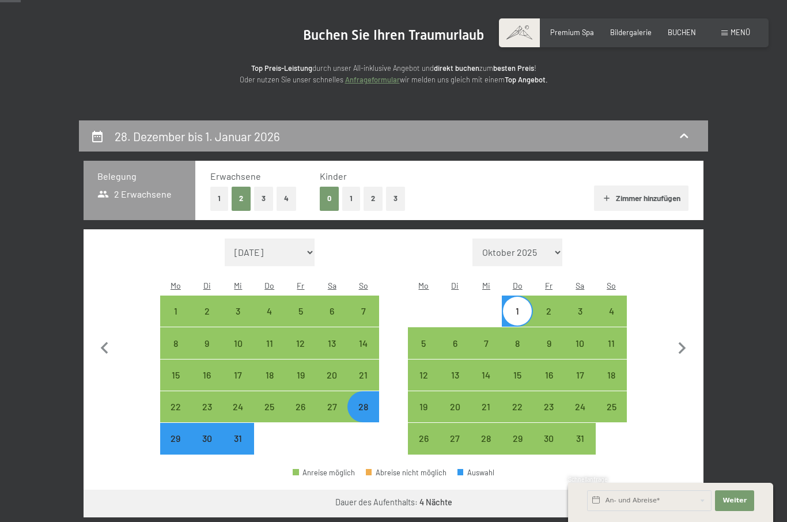
click at [665, 494] on button "Weiter zu „Zimmer“" at bounding box center [651, 504] width 103 height 28
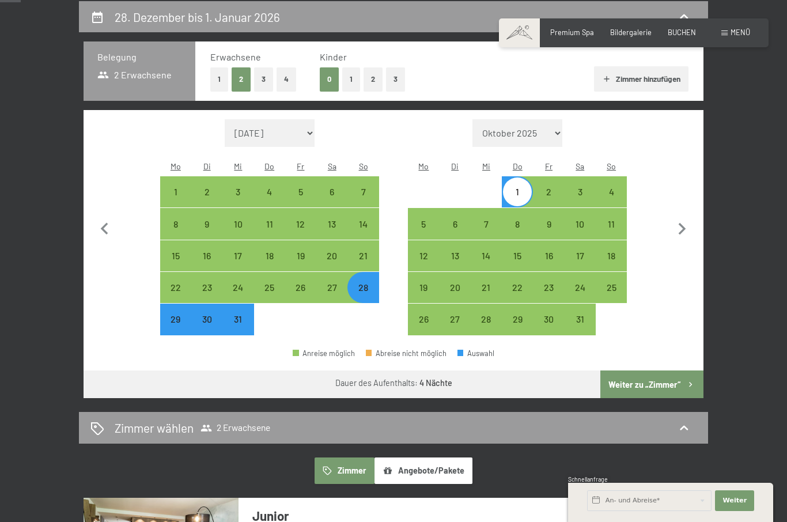
select select "[DATE]"
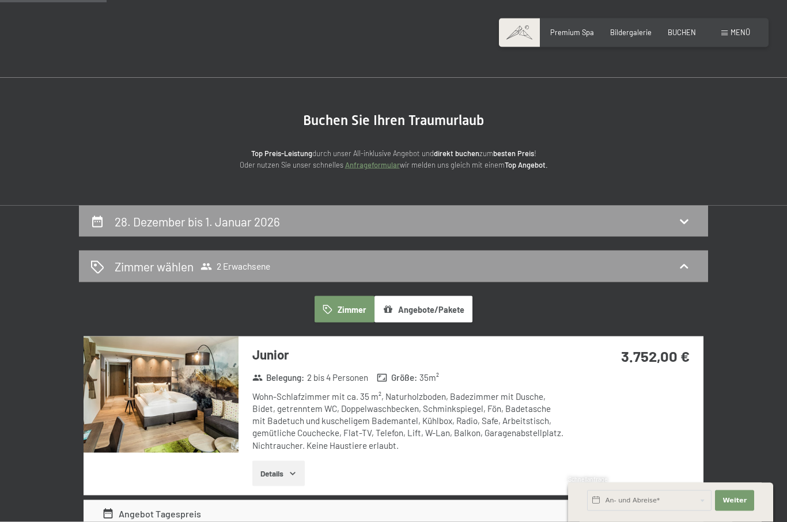
scroll to position [0, 0]
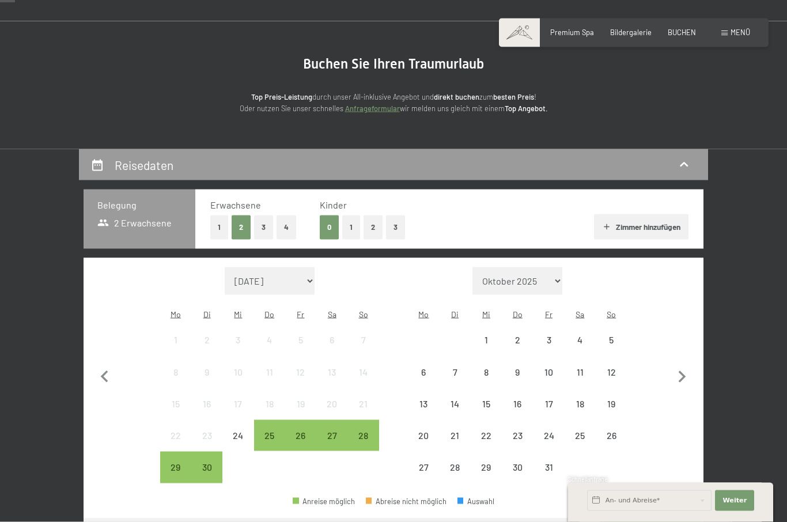
scroll to position [73, 0]
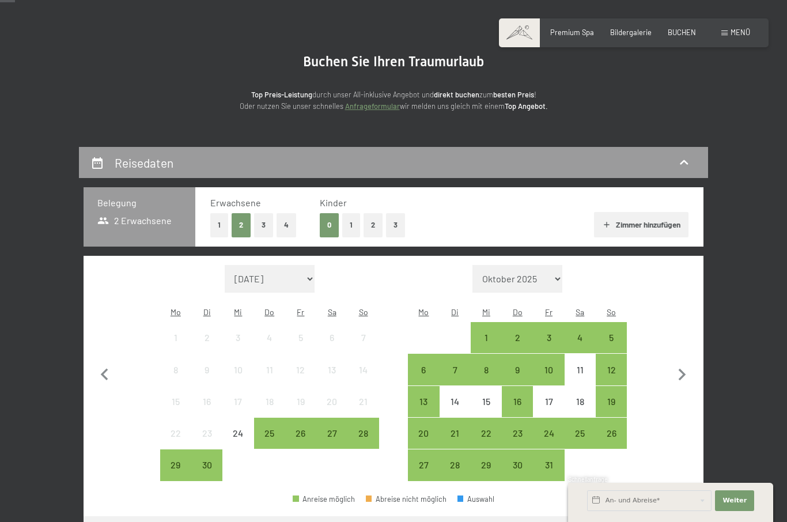
click at [262, 268] on select "[DATE] Oktober 2025 [DATE] Dezember 2025 Januar 2026 Februar 2026 März 2026 [DA…" at bounding box center [270, 279] width 90 height 28
select select "[DATE]"
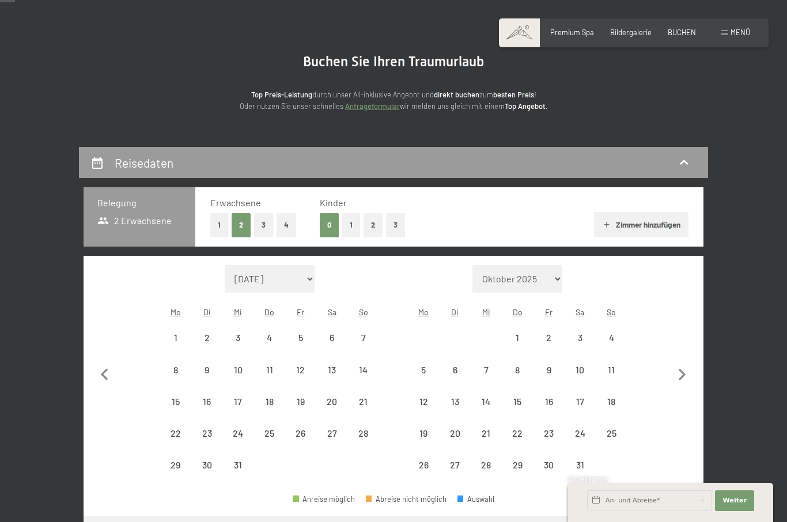
select select "[DATE]"
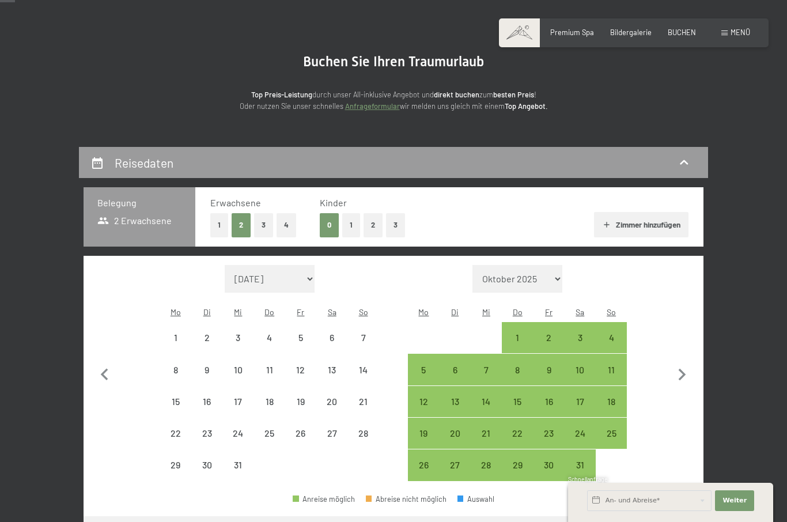
select select "[DATE]"
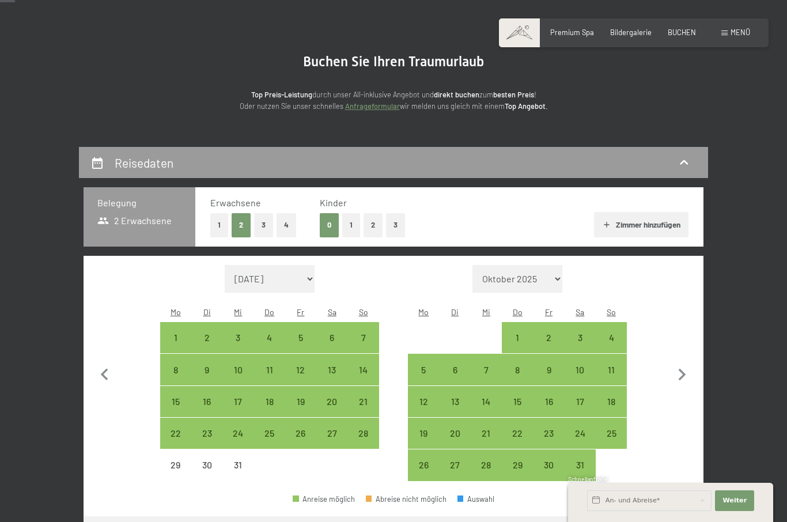
click at [173, 460] on div "29" at bounding box center [175, 474] width 29 height 29
select select "[DATE]"
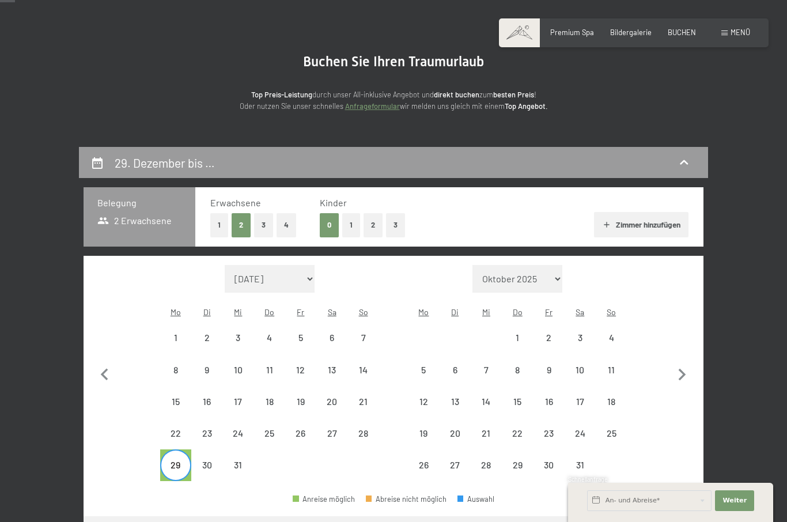
click at [211, 460] on div "30" at bounding box center [206, 474] width 29 height 29
select select "[DATE]"
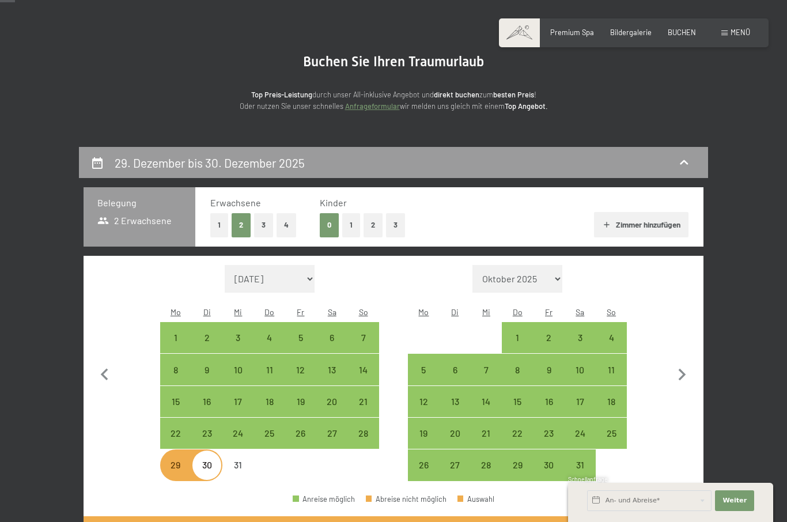
click at [200, 460] on div "30" at bounding box center [206, 474] width 29 height 29
select select "[DATE]"
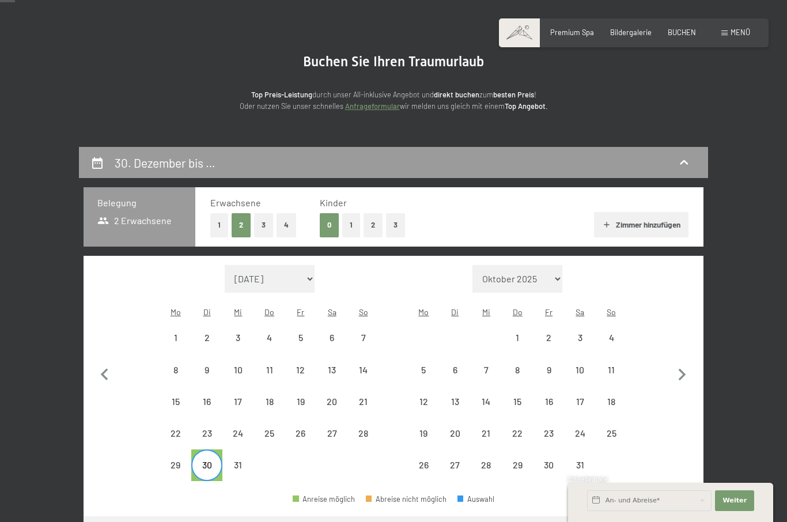
click at [236, 451] on div "31" at bounding box center [238, 465] width 29 height 29
select select "[DATE]"
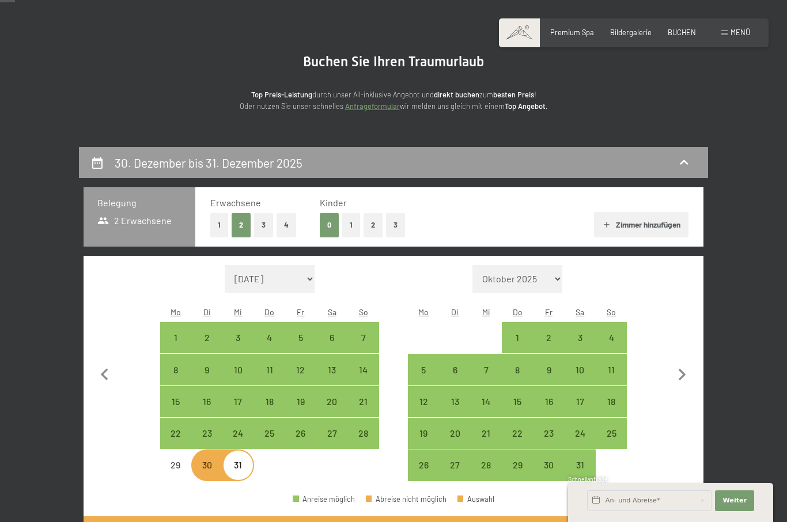
click at [241, 451] on div "31" at bounding box center [238, 465] width 29 height 29
select select "[DATE]"
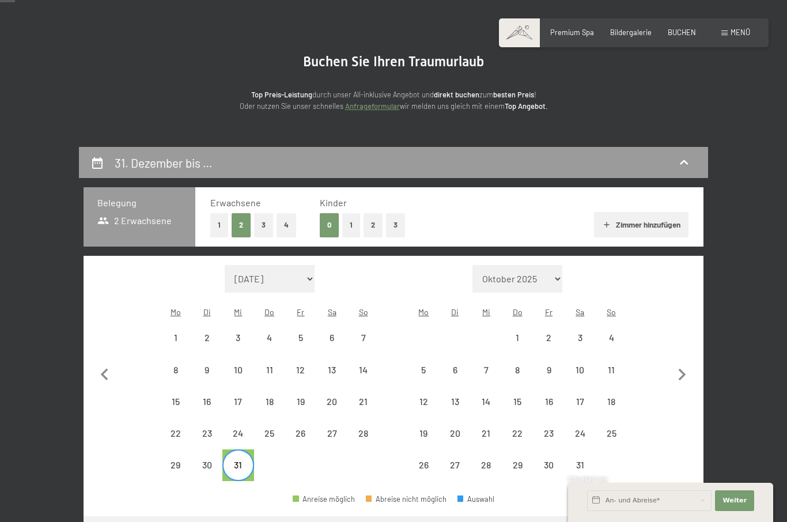
click at [368, 419] on div "28" at bounding box center [363, 433] width 29 height 29
select select "[DATE]"
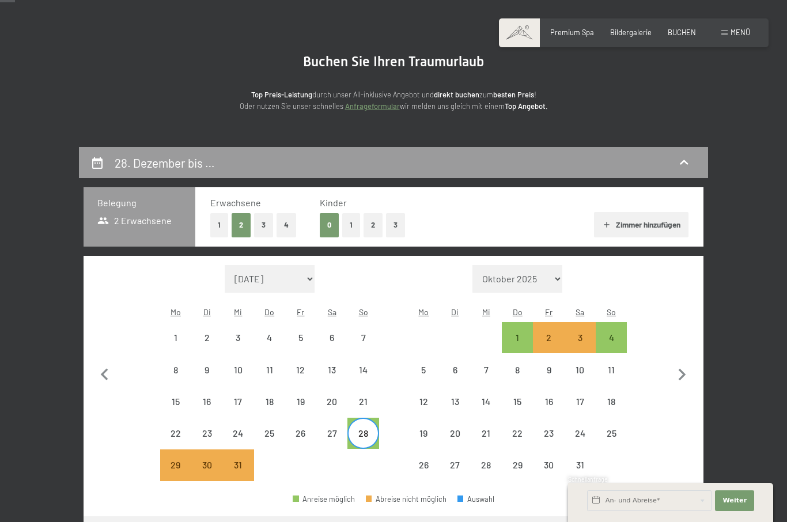
click at [361, 429] on div "28" at bounding box center [363, 443] width 29 height 29
select select "[DATE]"
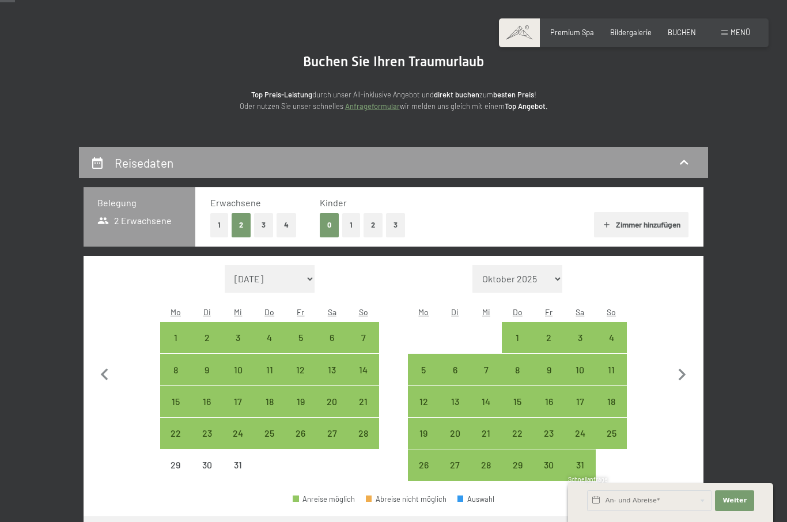
click at [241, 460] on div "31" at bounding box center [238, 474] width 29 height 29
select select "[DATE]"
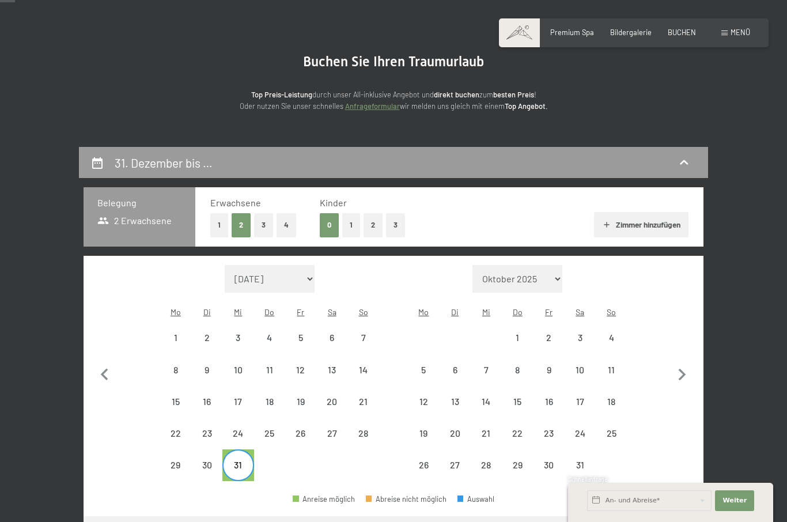
click at [459, 355] on div "6" at bounding box center [455, 369] width 29 height 29
select select "[DATE]"
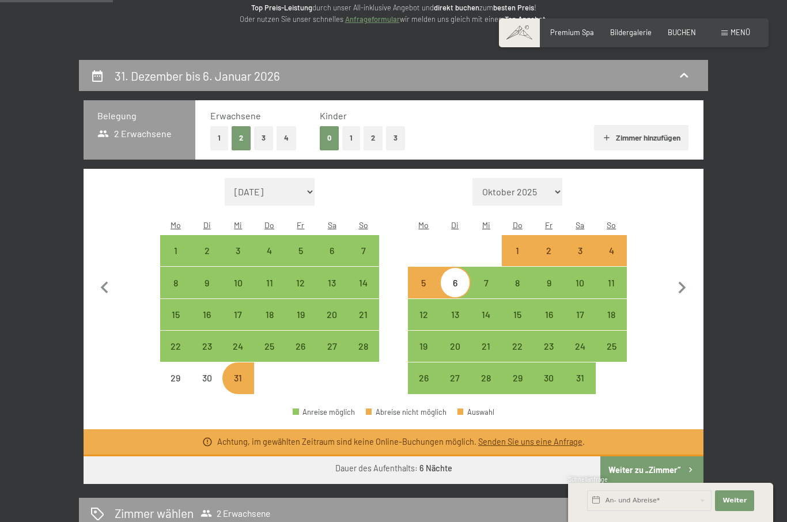
scroll to position [155, 0]
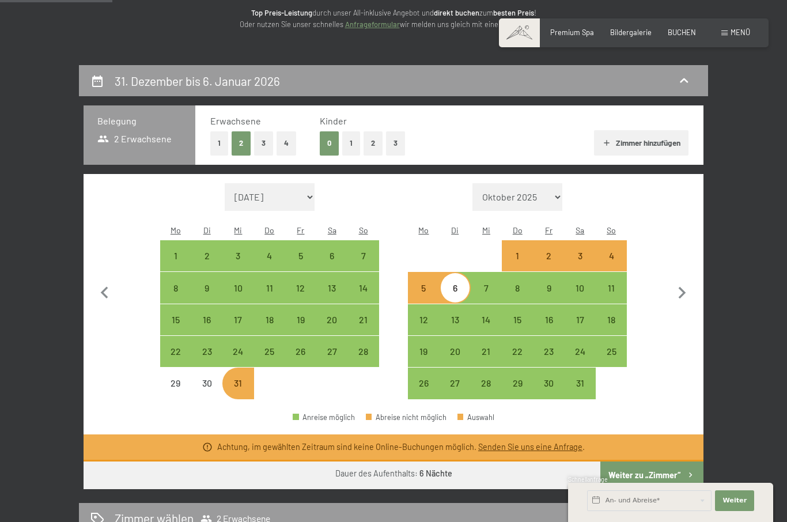
click at [233, 379] on div "31" at bounding box center [238, 393] width 29 height 29
select select "[DATE]"
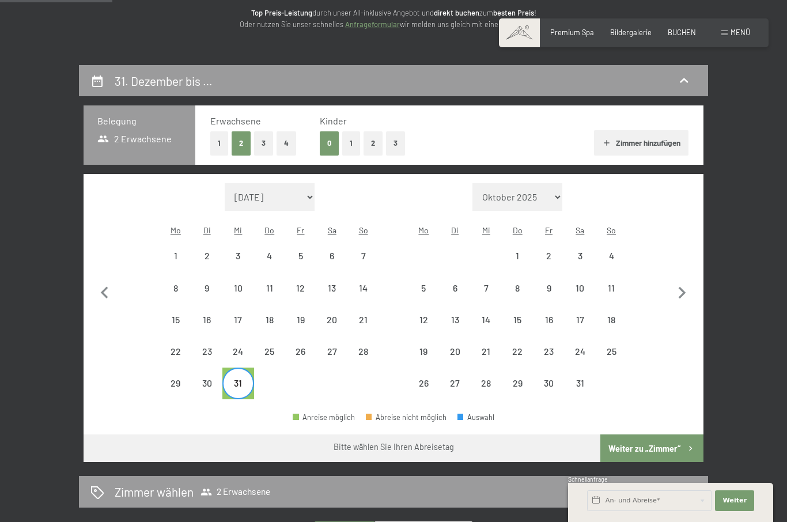
click at [429, 273] on div "5" at bounding box center [423, 287] width 29 height 29
select select "[DATE]"
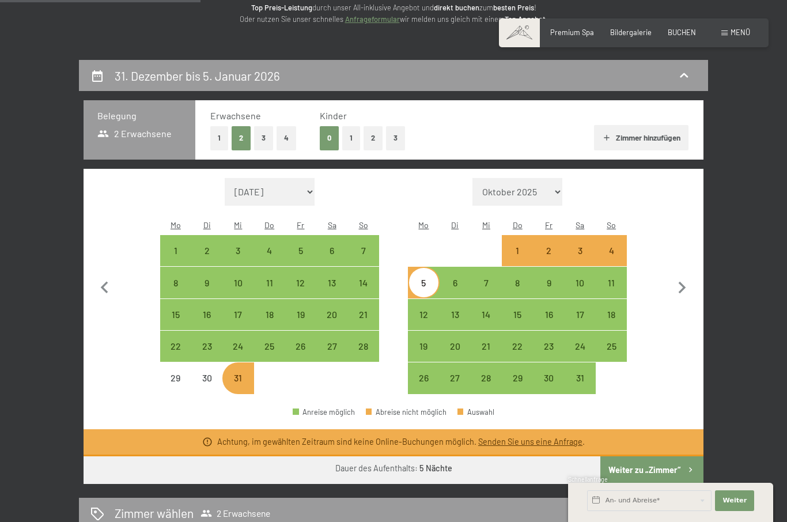
scroll to position [160, 0]
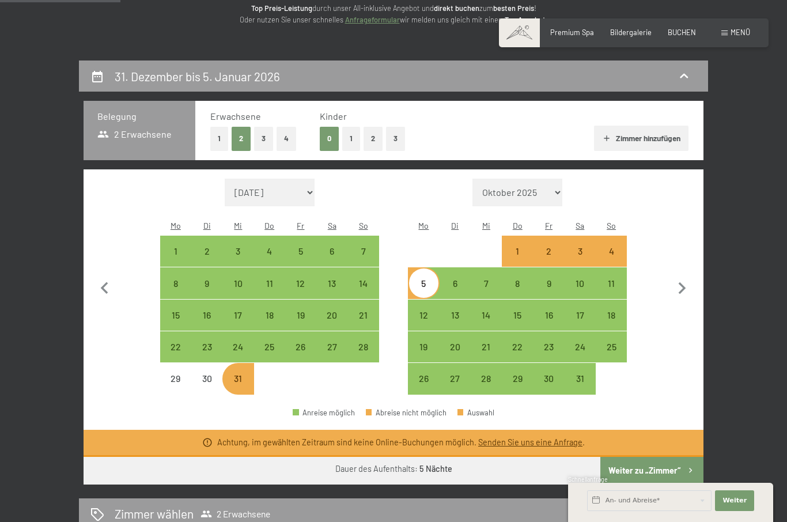
click at [236, 374] on div "31" at bounding box center [238, 388] width 29 height 29
select select "[DATE]"
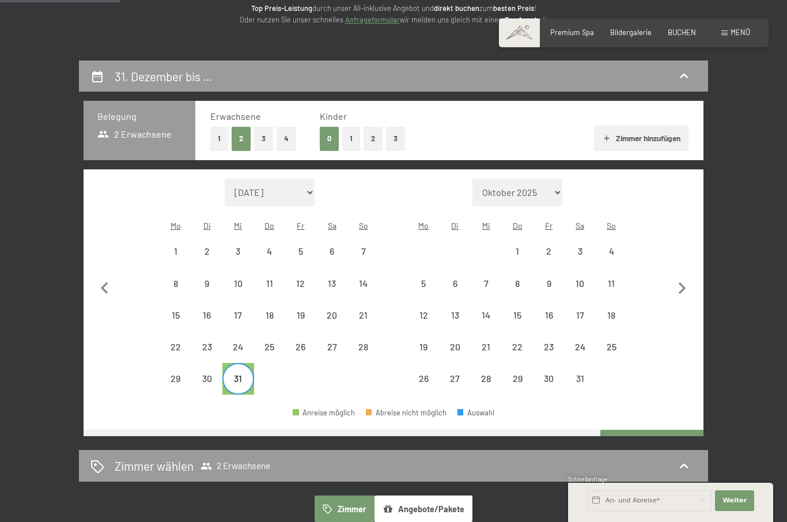
click at [239, 364] on div "31" at bounding box center [238, 378] width 29 height 29
select select "[DATE]"
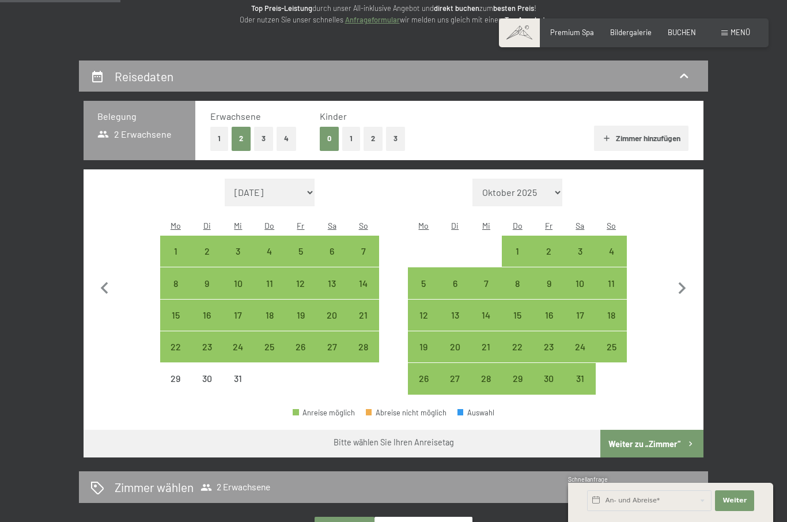
click at [242, 364] on div "31" at bounding box center [238, 378] width 29 height 29
select select "[DATE]"
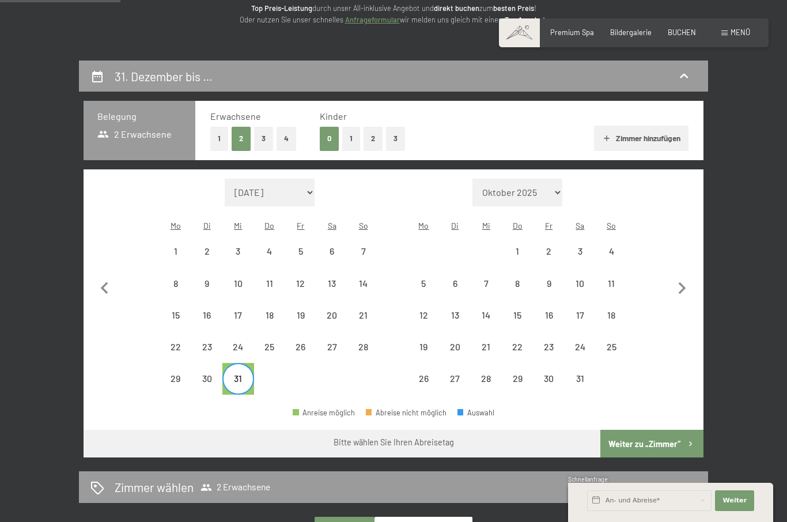
click at [622, 237] on div "4" at bounding box center [611, 251] width 29 height 29
select select "[DATE]"
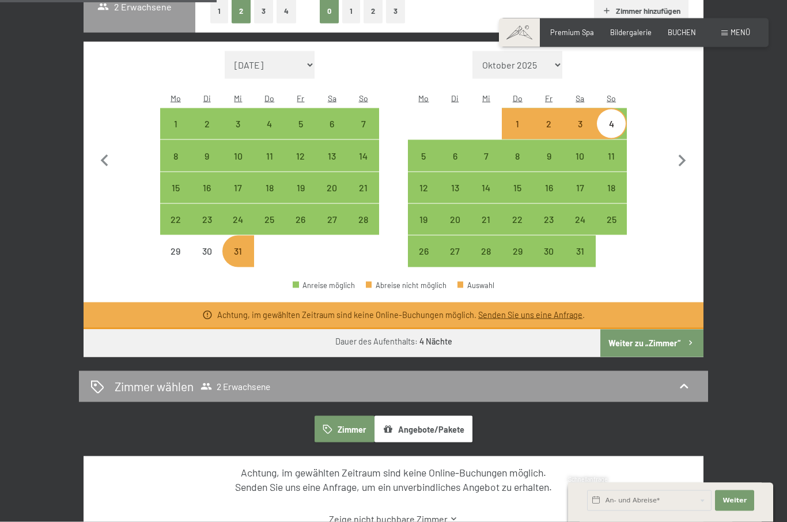
scroll to position [288, 0]
click at [205, 246] on div "30" at bounding box center [206, 260] width 29 height 29
select select "[DATE]"
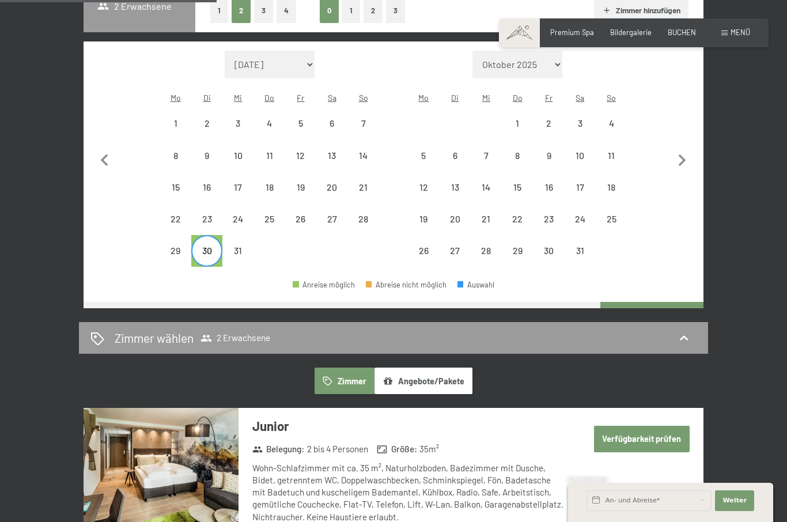
click at [213, 236] on div "30" at bounding box center [206, 250] width 29 height 29
select select "[DATE]"
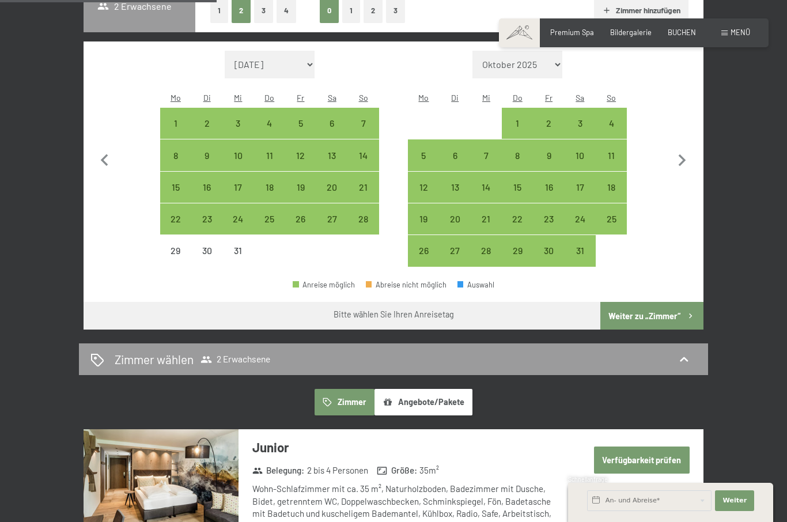
click at [211, 246] on div "30" at bounding box center [206, 260] width 29 height 29
select select "[DATE]"
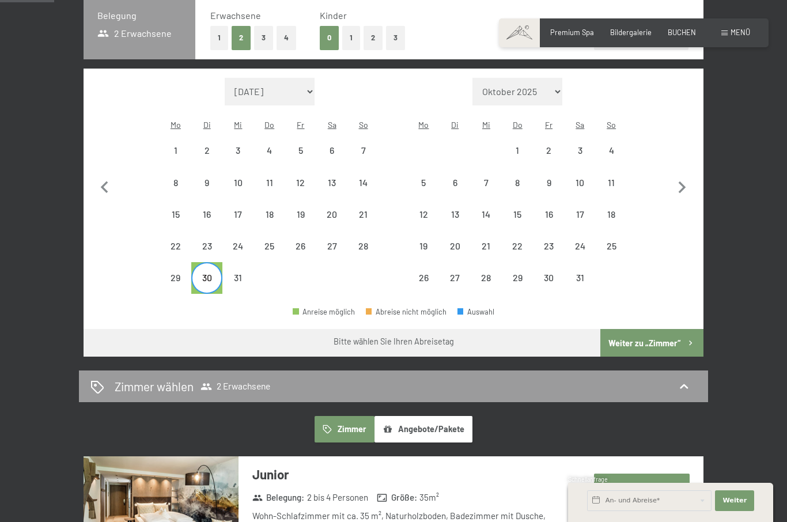
scroll to position [263, 0]
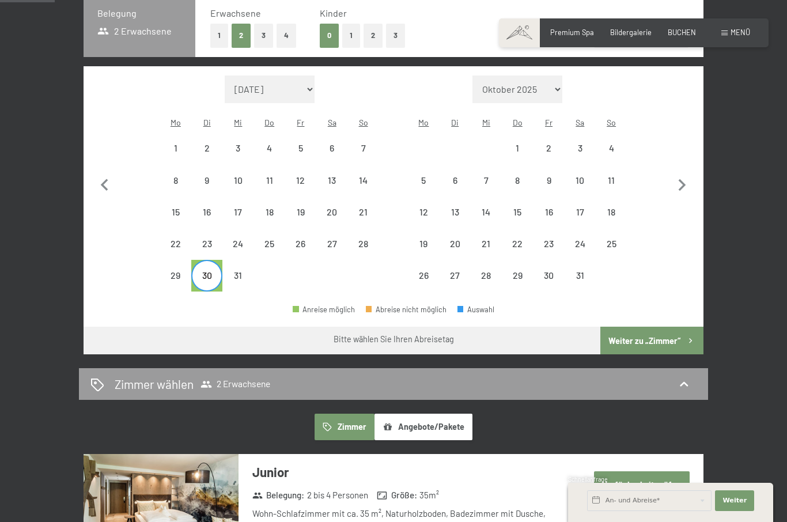
click at [620, 134] on div "4" at bounding box center [611, 148] width 29 height 29
select select "[DATE]"
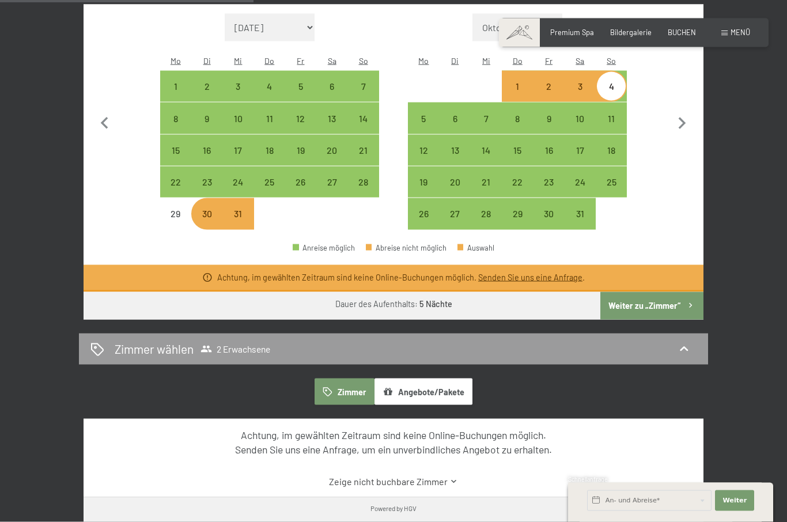
scroll to position [309, 0]
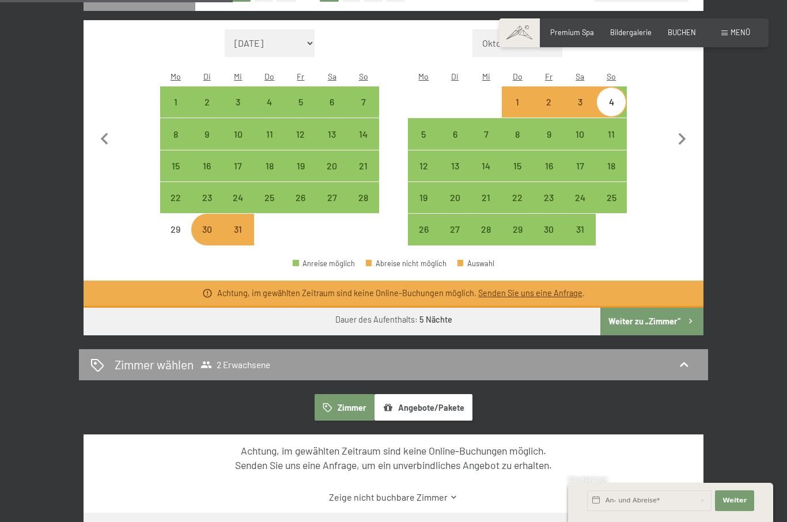
click at [207, 215] on div "30" at bounding box center [206, 229] width 29 height 29
select select "[DATE]"
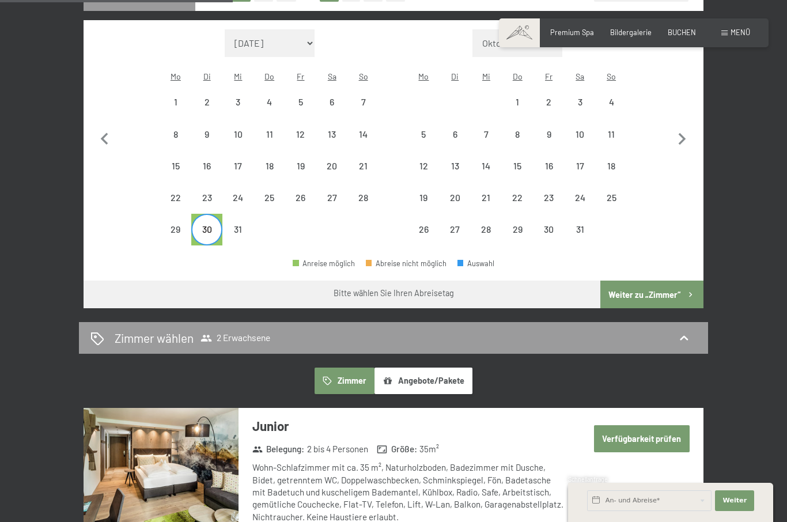
click at [588, 88] on div "3" at bounding box center [580, 102] width 29 height 29
select select "[DATE]"
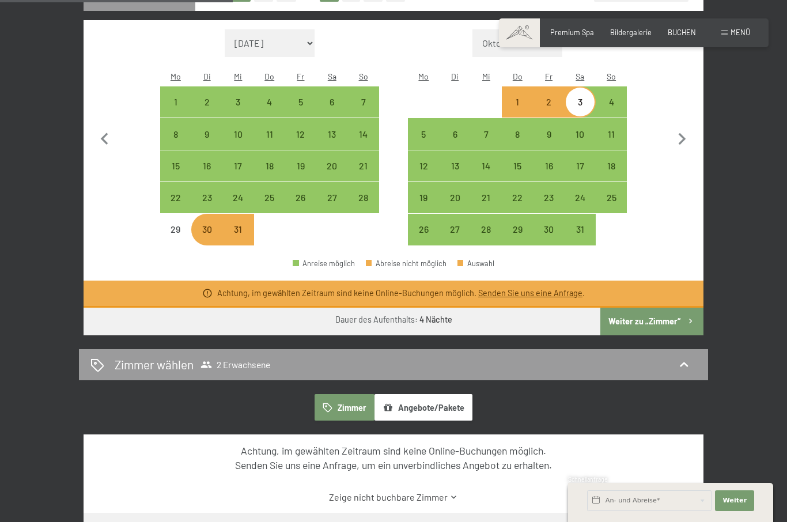
click at [198, 228] on div "30" at bounding box center [206, 239] width 29 height 29
select select "[DATE]"
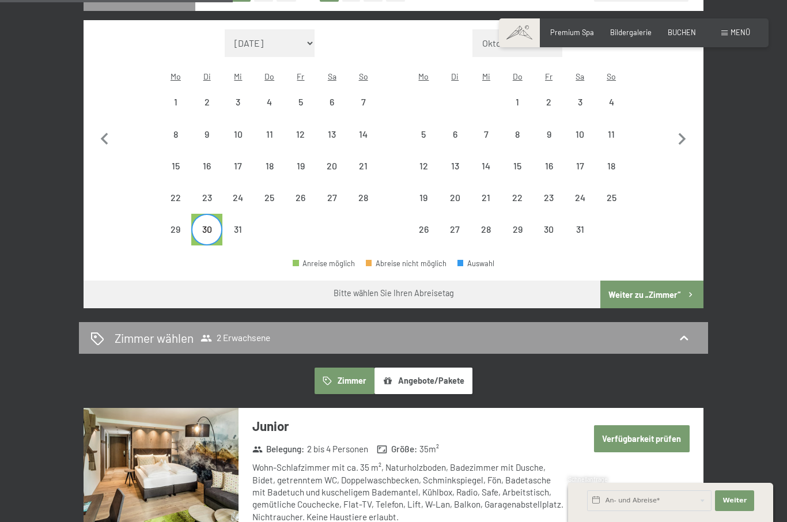
click at [419, 130] on div "5" at bounding box center [423, 144] width 29 height 29
select select "[DATE]"
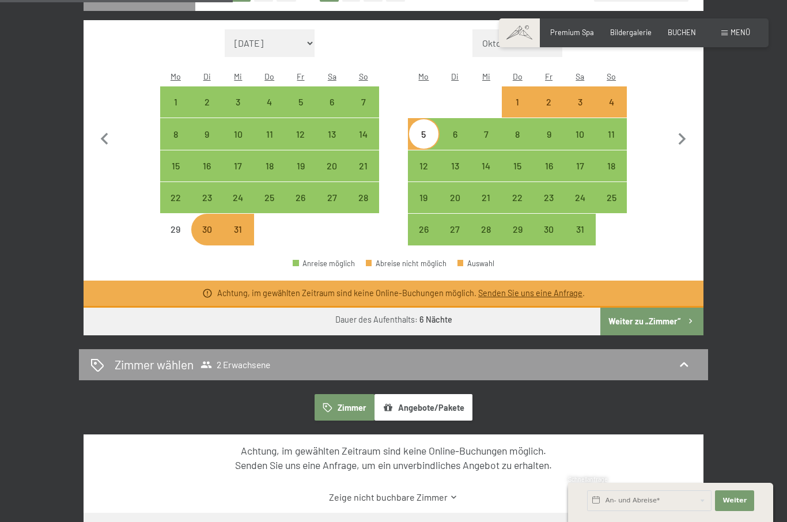
click at [202, 227] on div "30" at bounding box center [206, 239] width 29 height 29
select select "[DATE]"
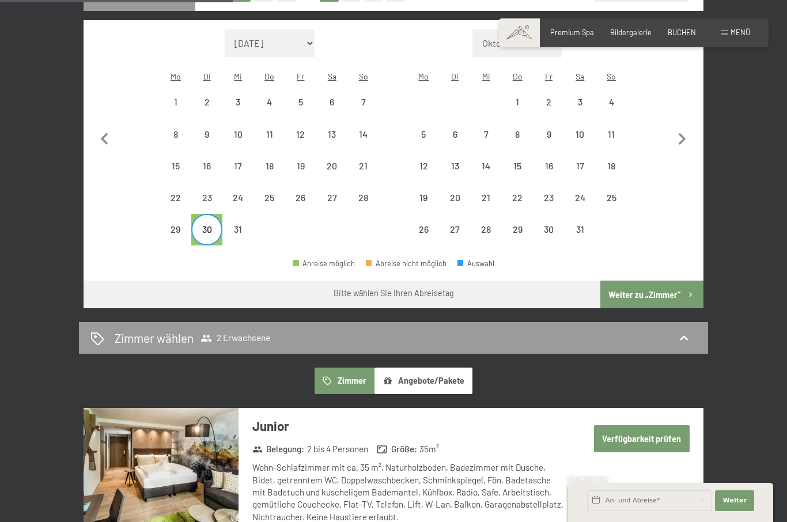
click at [464, 119] on div "6" at bounding box center [455, 133] width 29 height 29
select select "[DATE]"
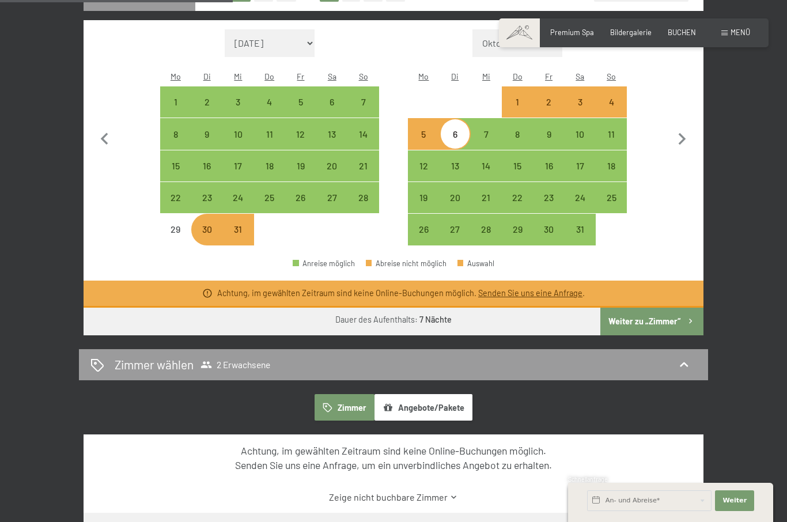
click at [171, 225] on div "29" at bounding box center [175, 239] width 29 height 29
select select "[DATE]"
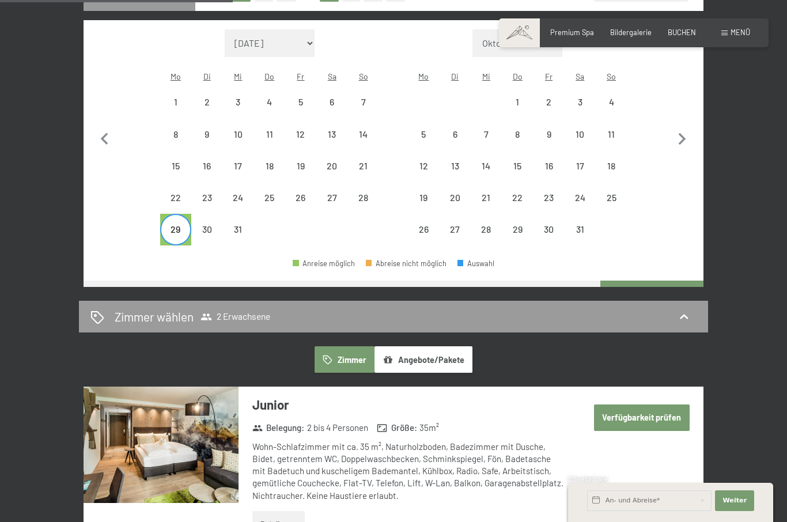
click at [178, 225] on div "29" at bounding box center [175, 239] width 29 height 29
select select "[DATE]"
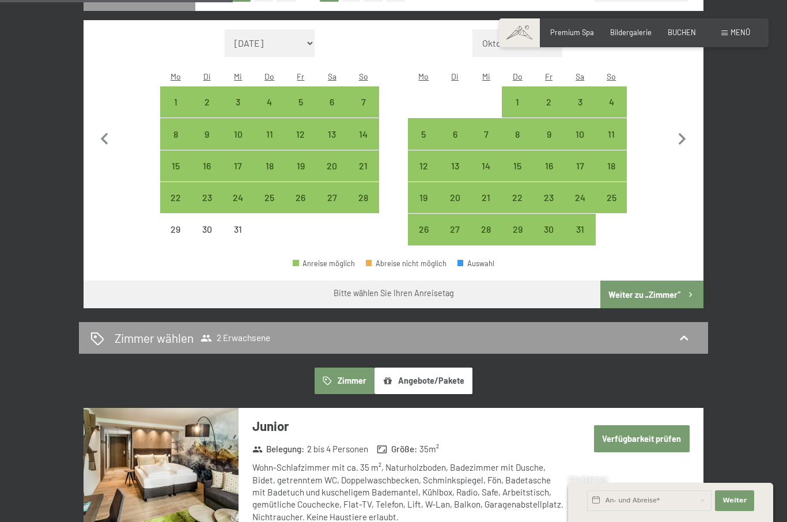
click at [177, 225] on div "29" at bounding box center [175, 239] width 29 height 29
select select "[DATE]"
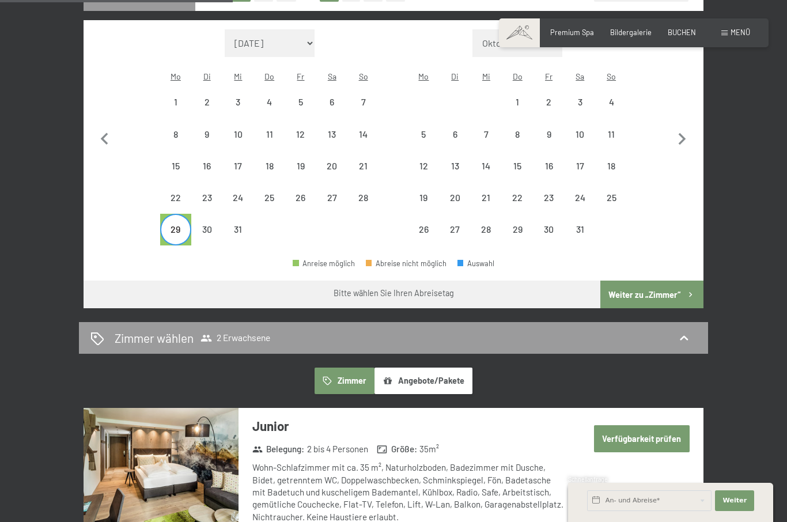
click at [429, 161] on div "12" at bounding box center [423, 175] width 29 height 29
select select "[DATE]"
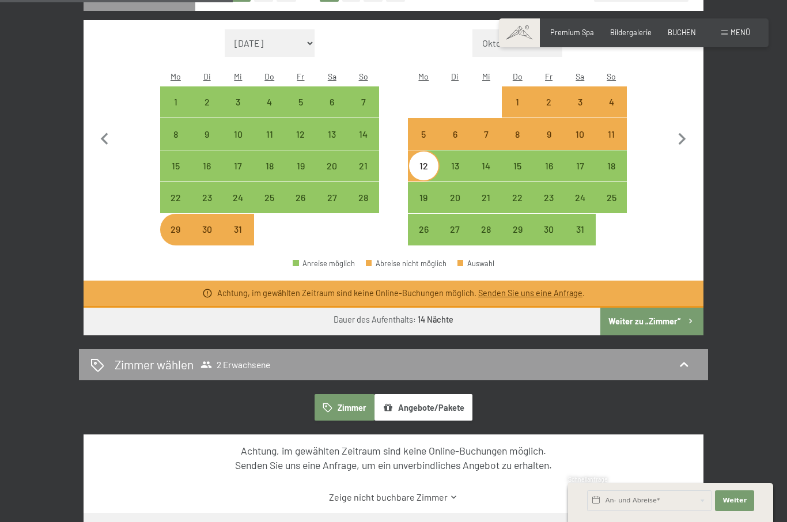
click at [183, 225] on div "29" at bounding box center [175, 239] width 29 height 29
select select "[DATE]"
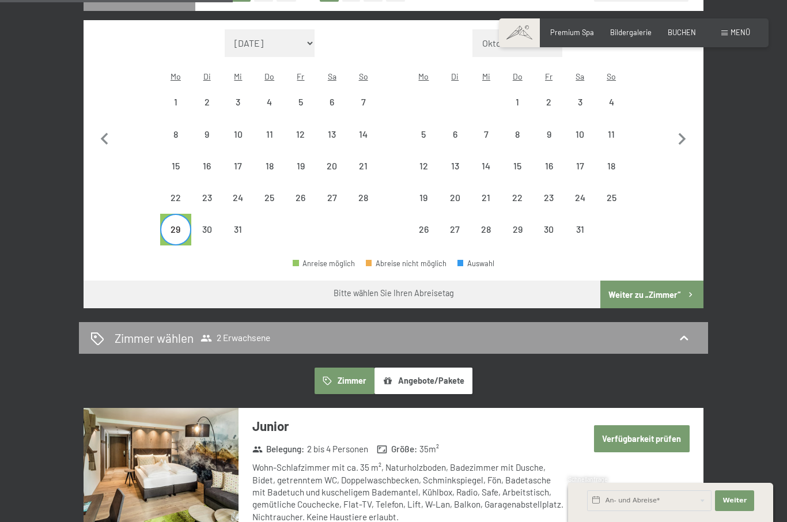
click at [422, 161] on div "12" at bounding box center [423, 175] width 29 height 29
select select "[DATE]"
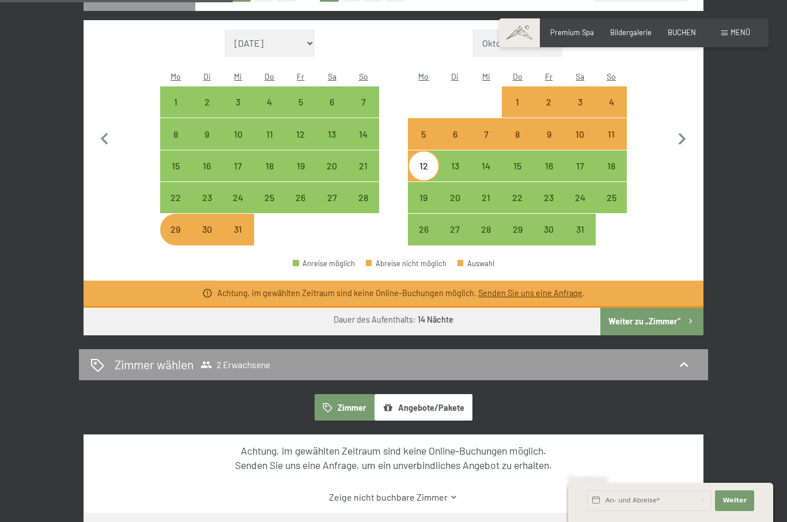
click at [186, 225] on div "29" at bounding box center [175, 239] width 29 height 29
select select "[DATE]"
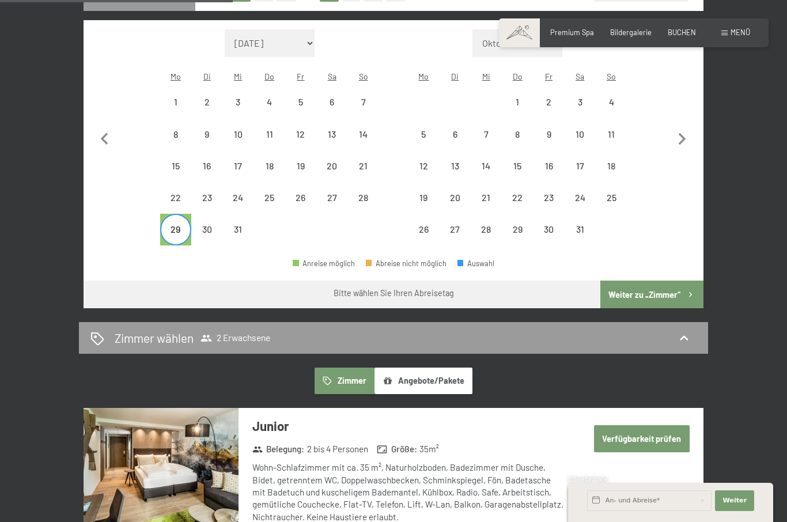
click at [459, 152] on div "13" at bounding box center [455, 166] width 29 height 29
select select "[DATE]"
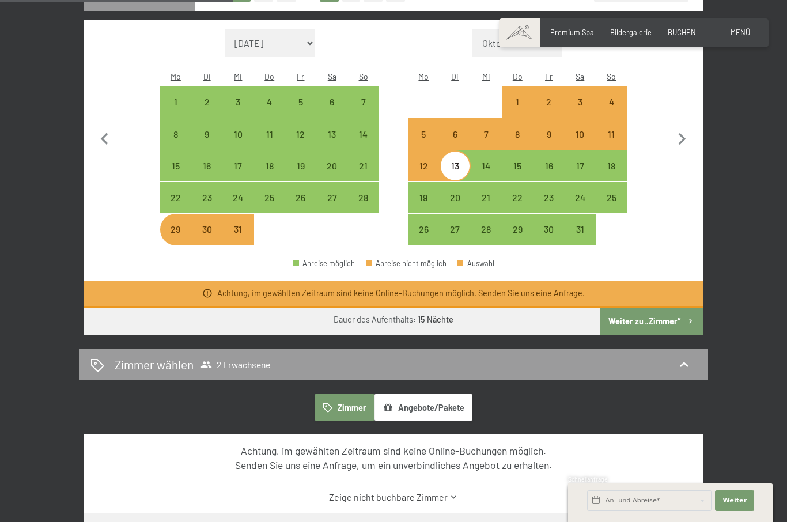
scroll to position [309, 0]
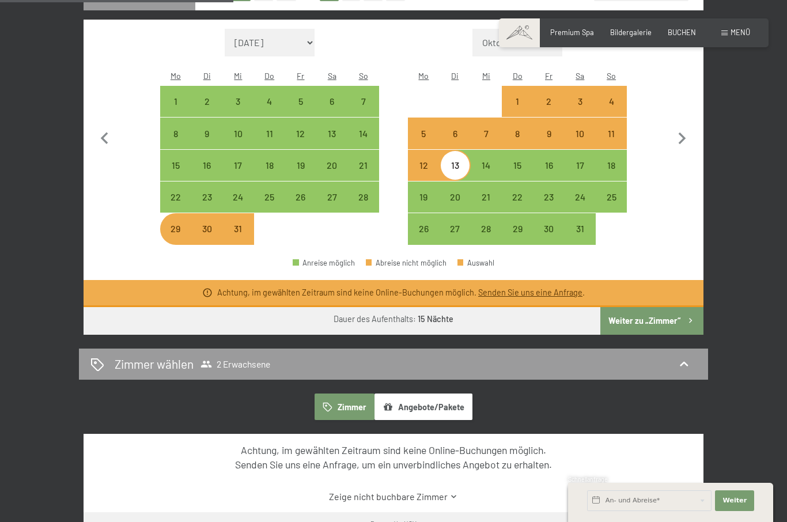
click at [175, 224] on div "29" at bounding box center [175, 238] width 29 height 29
select select "[DATE]"
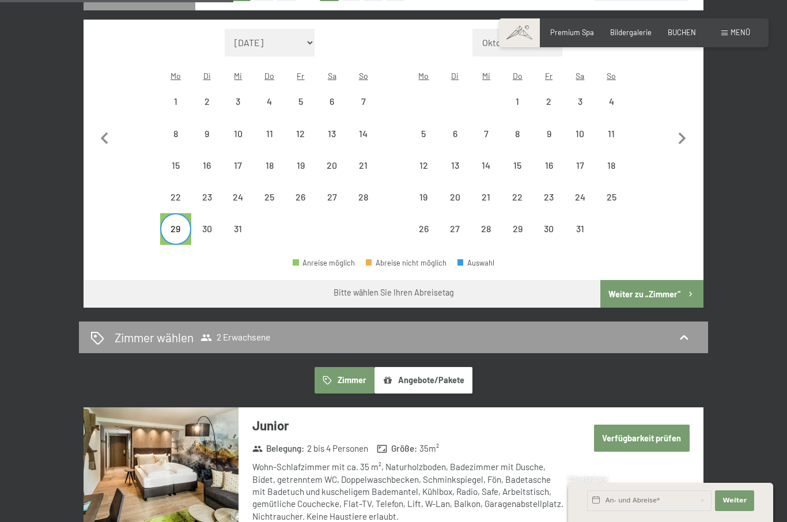
click at [617, 86] on div "4" at bounding box center [611, 101] width 31 height 31
select select "[DATE]"
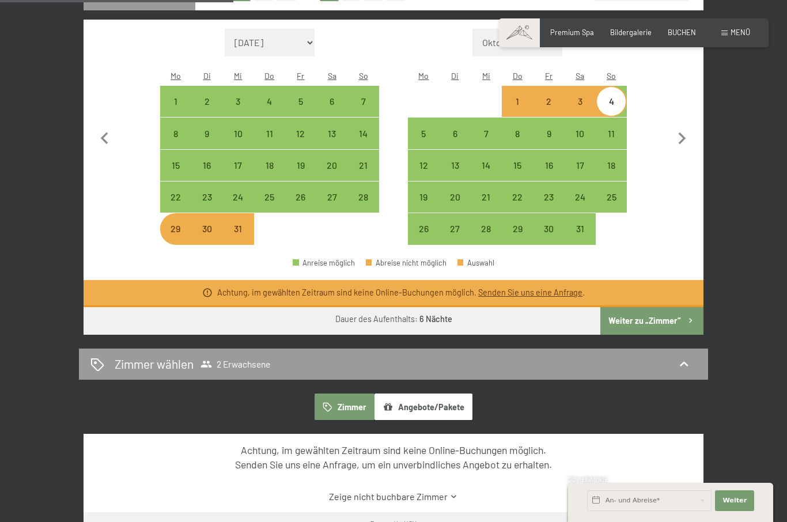
click at [184, 214] on div "29" at bounding box center [175, 228] width 29 height 29
select select "[DATE]"
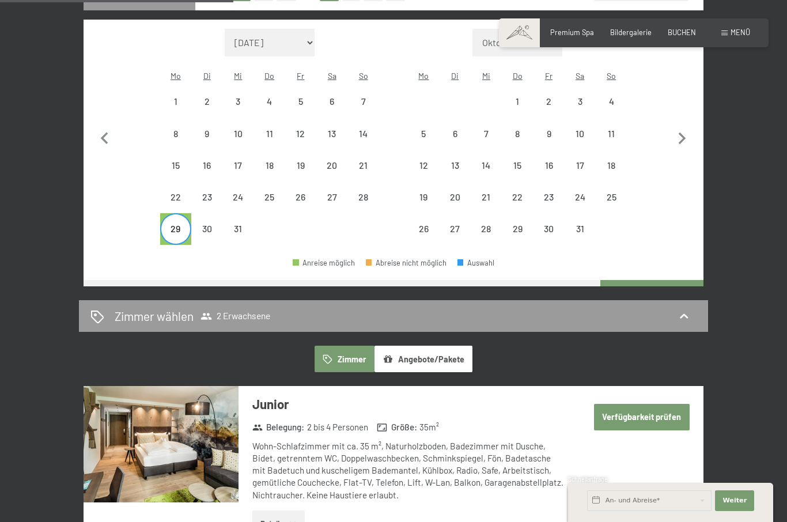
click at [375, 181] on div "28" at bounding box center [362, 196] width 31 height 31
select select "[DATE]"
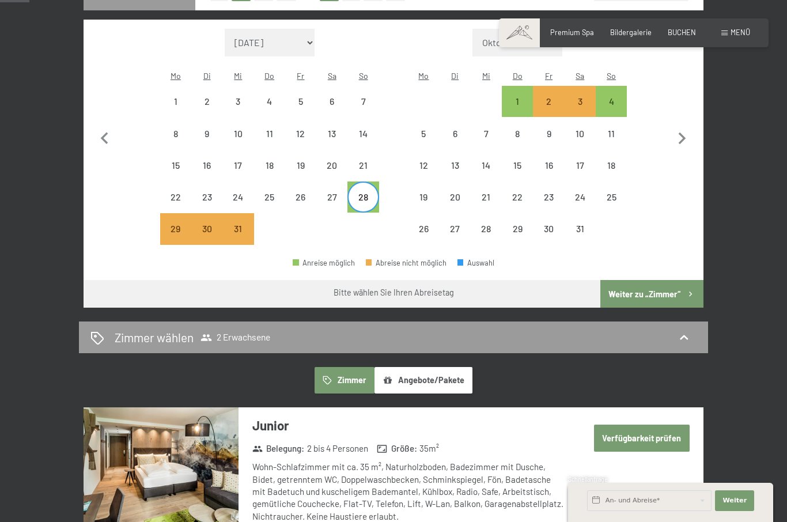
select select "[DATE]"
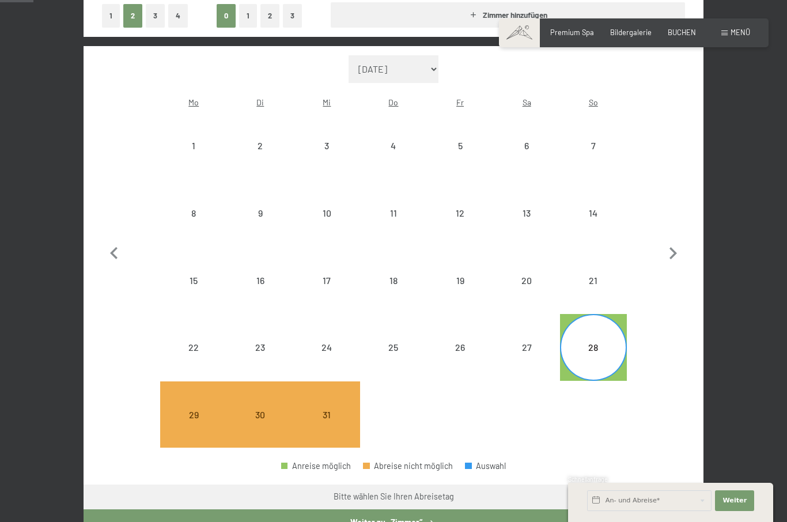
select select "[DATE]"
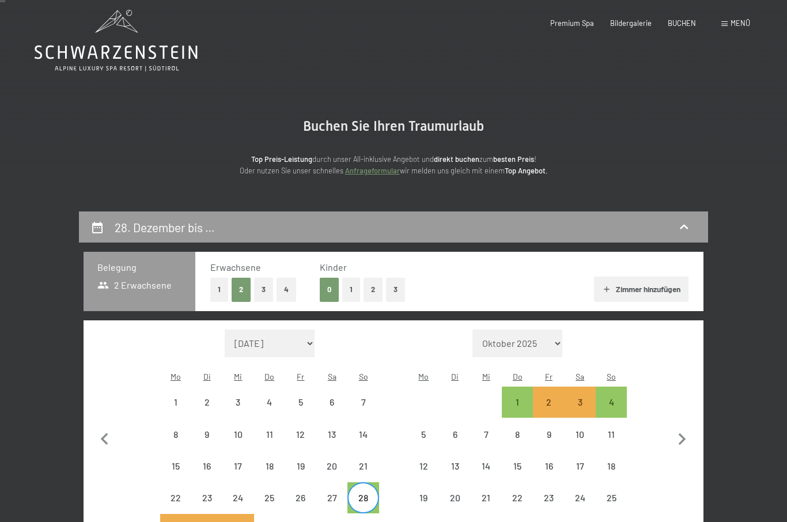
scroll to position [0, 0]
